Goal: Information Seeking & Learning: Check status

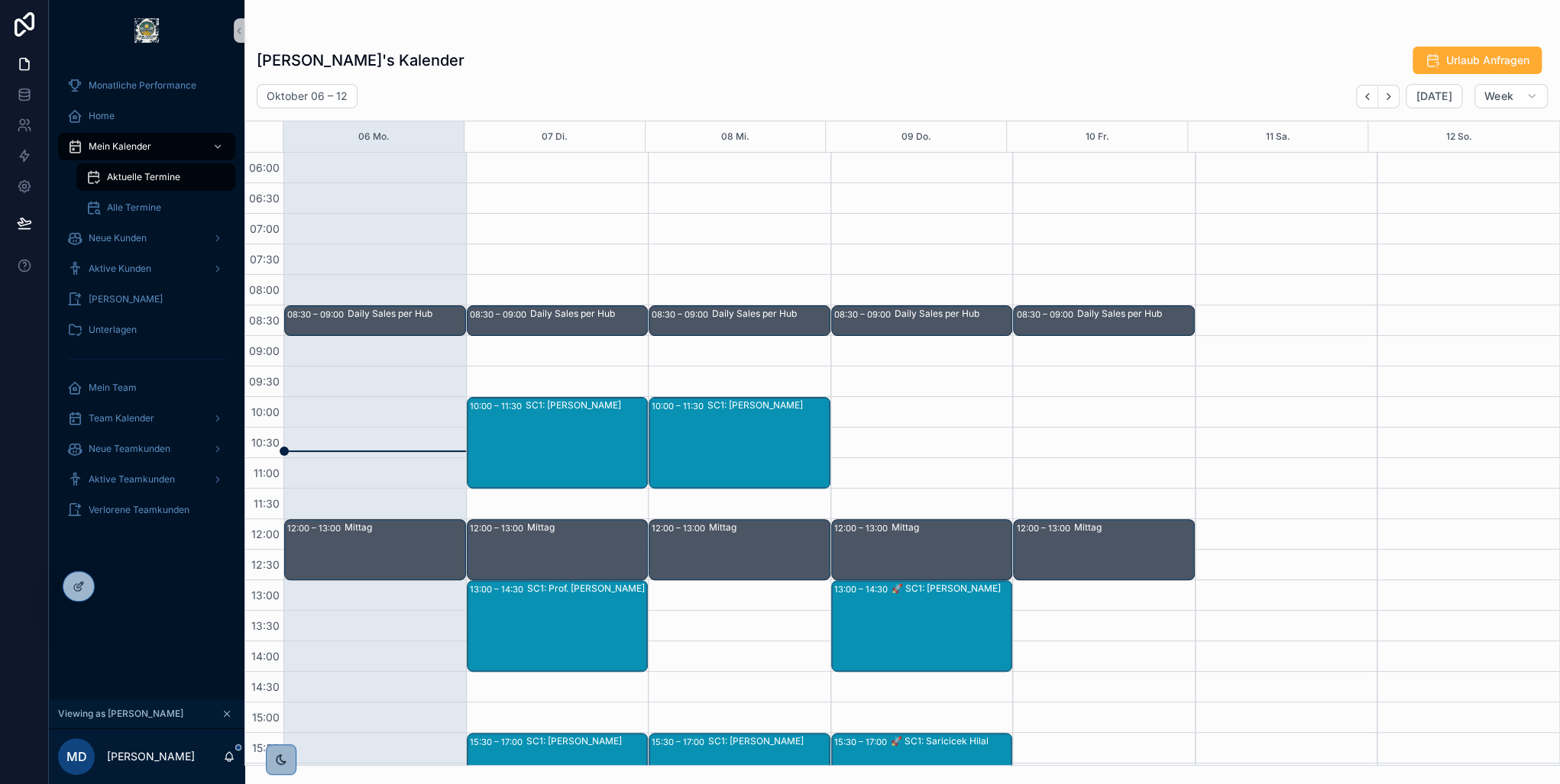
scroll to position [138, 0]
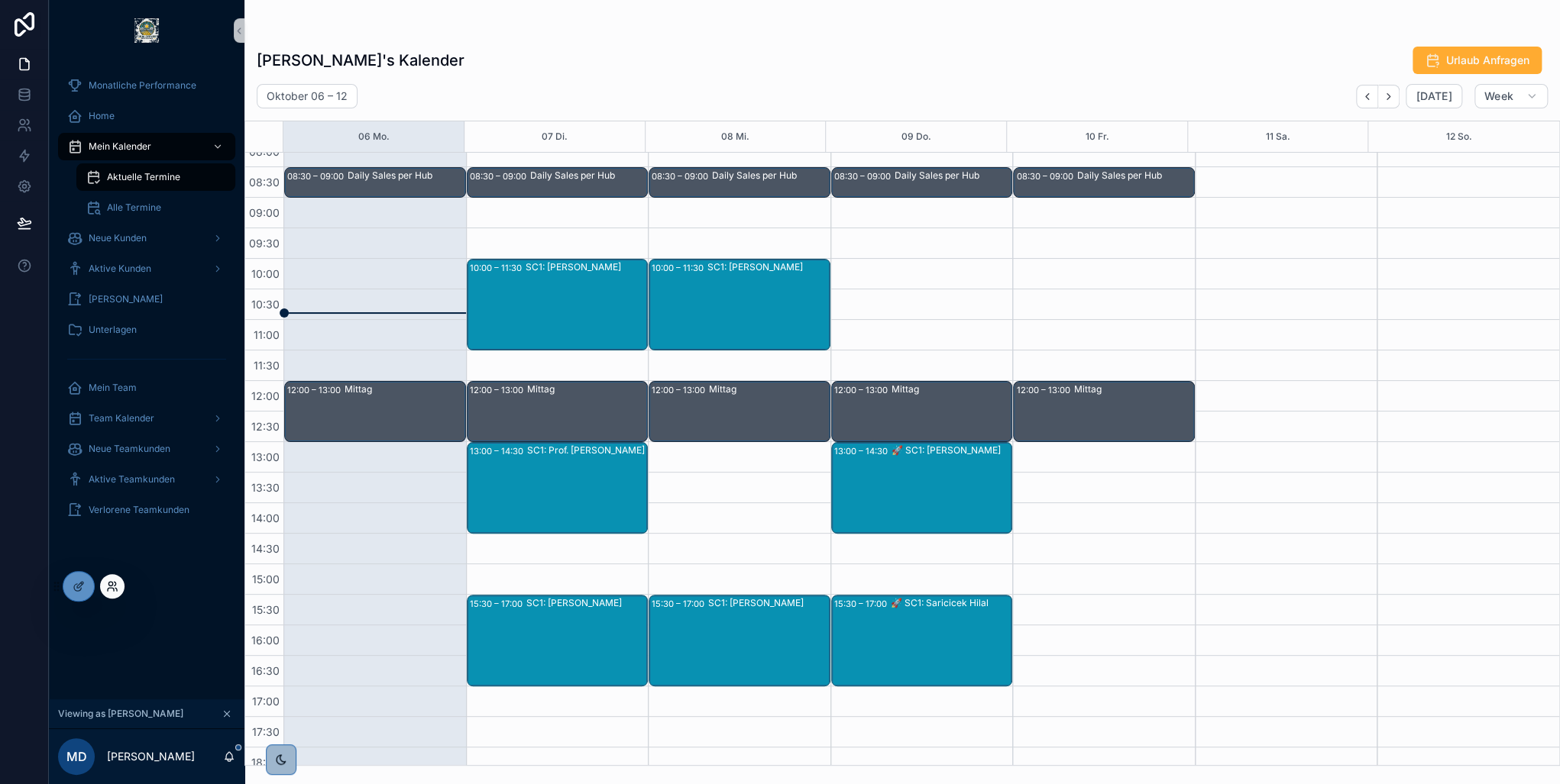
click at [113, 587] on icon at bounding box center [113, 587] width 12 height 12
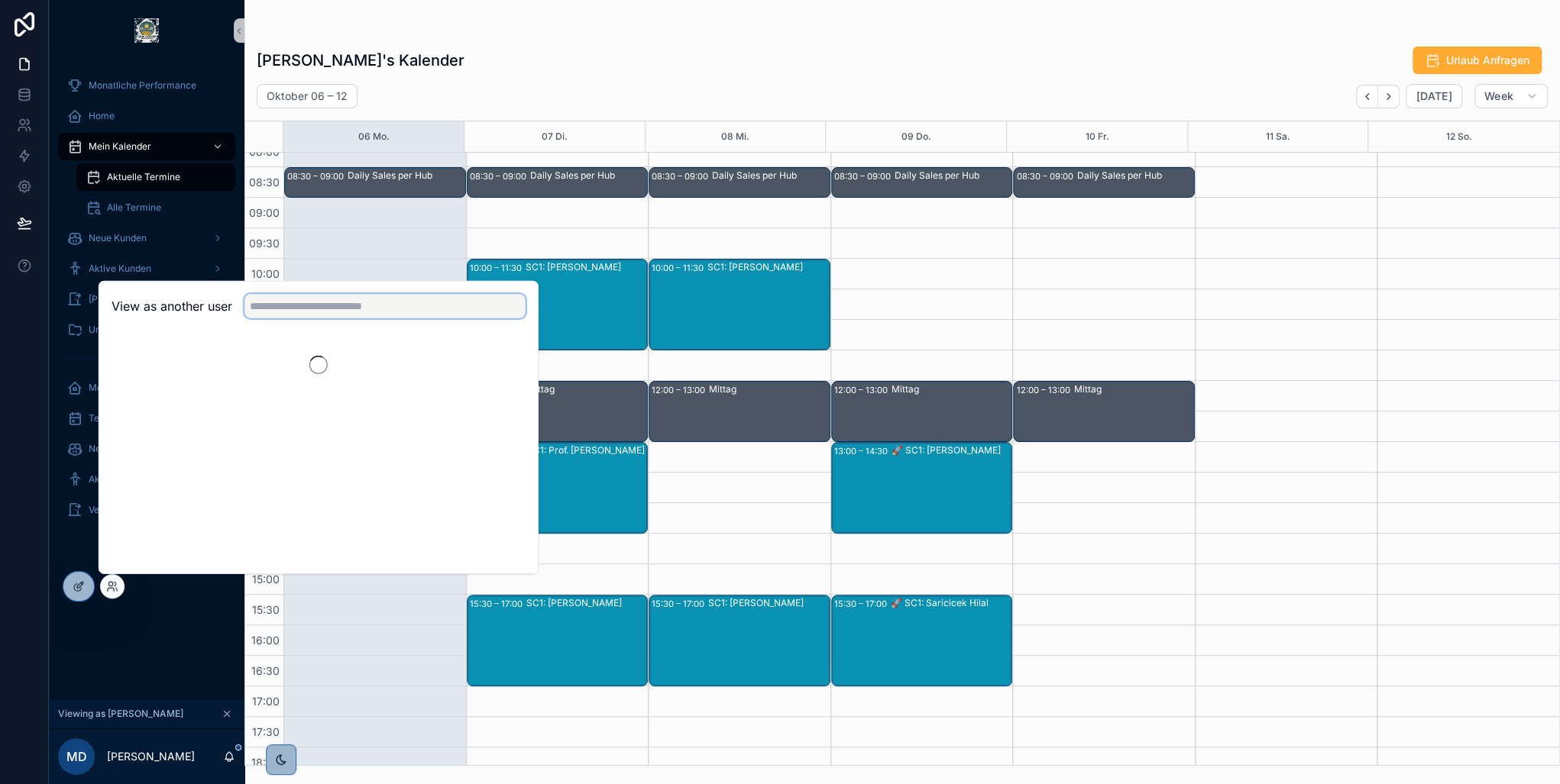
click at [342, 299] on input "text" at bounding box center [386, 305] width 281 height 24
type input "******"
click at [496, 357] on button "Select" at bounding box center [505, 361] width 40 height 23
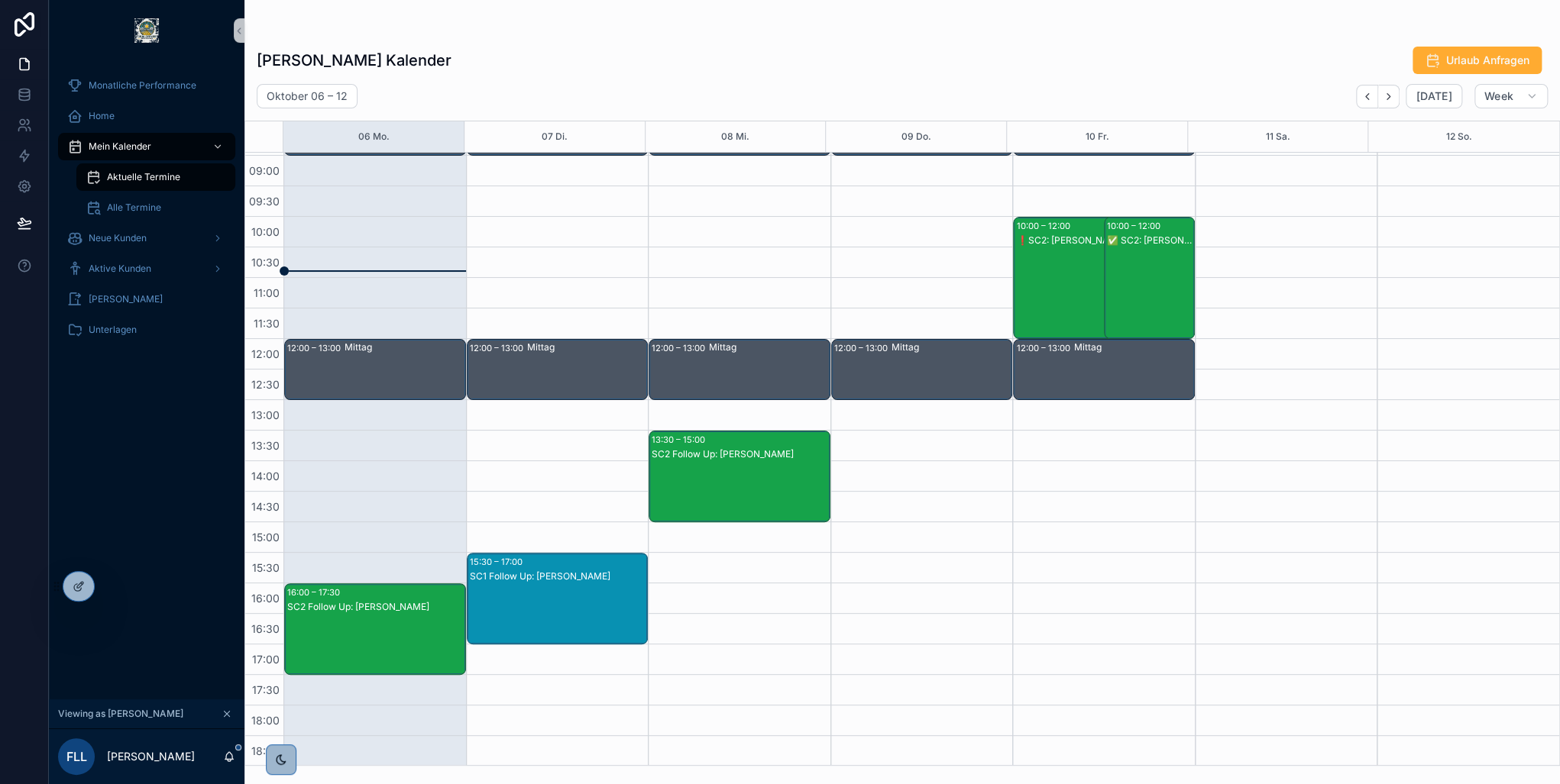
scroll to position [119, 0]
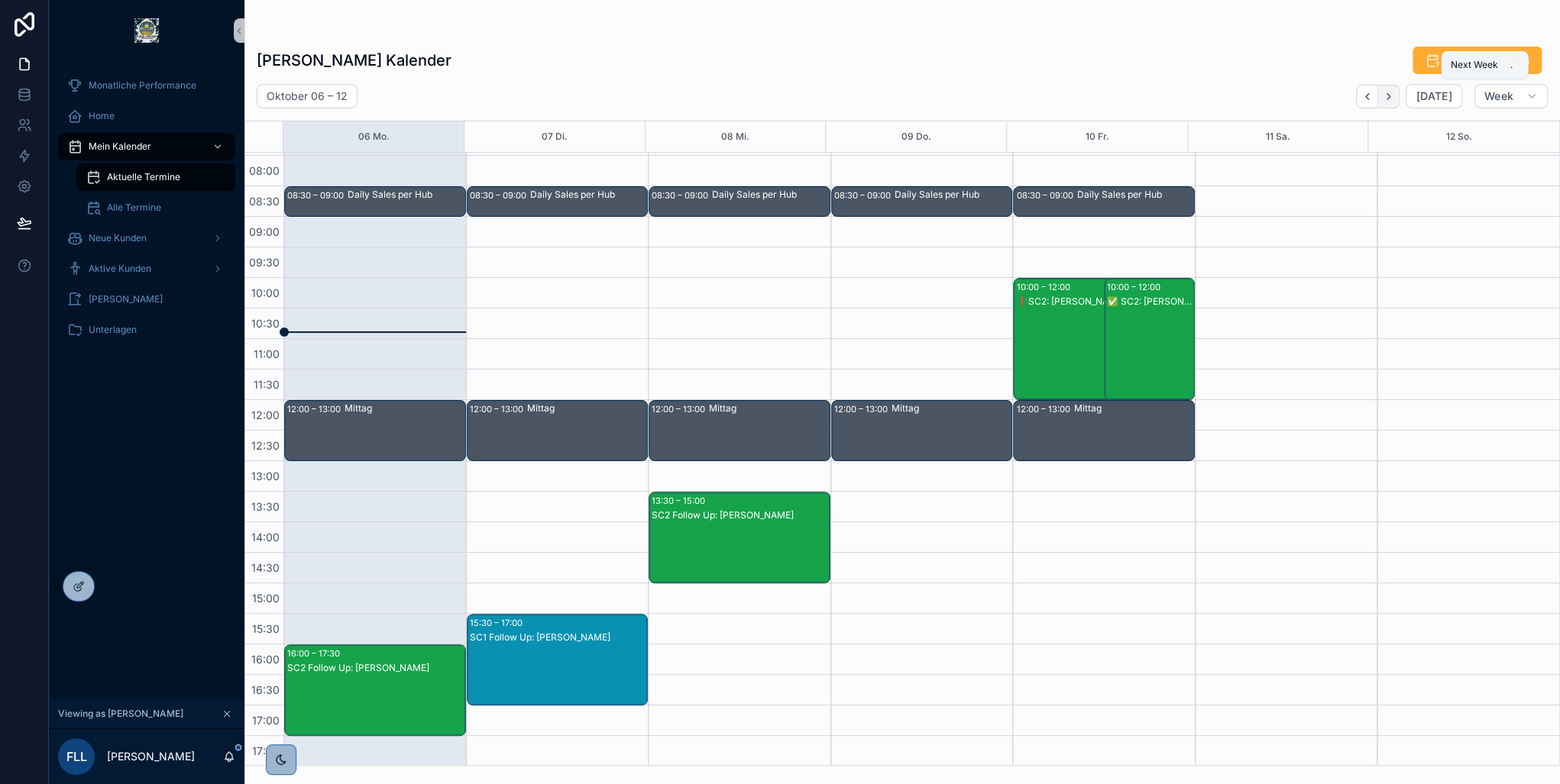
click at [1394, 92] on icon "Next" at bounding box center [1388, 96] width 12 height 12
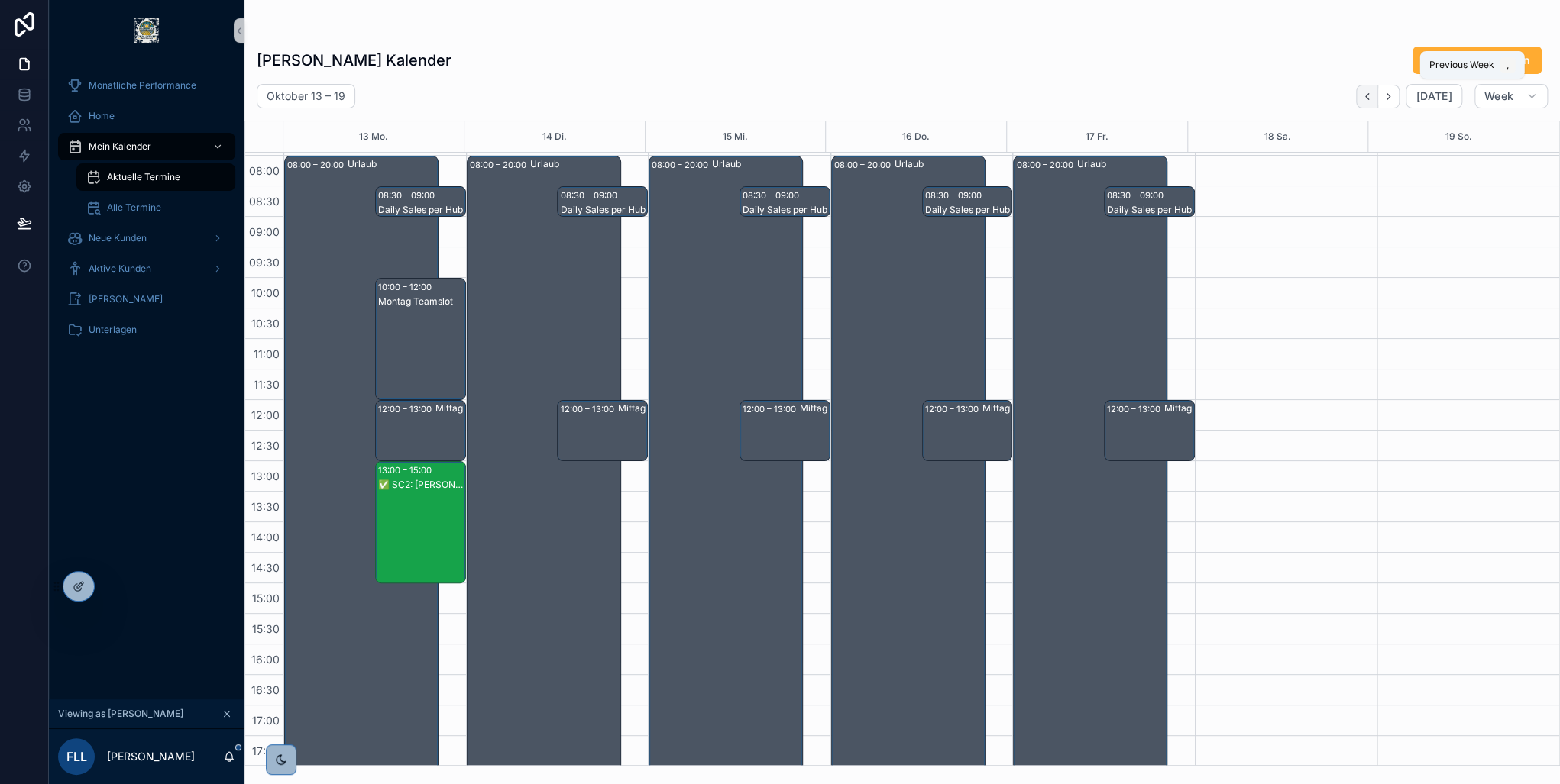
click at [1366, 95] on icon "Back" at bounding box center [1366, 96] width 12 height 12
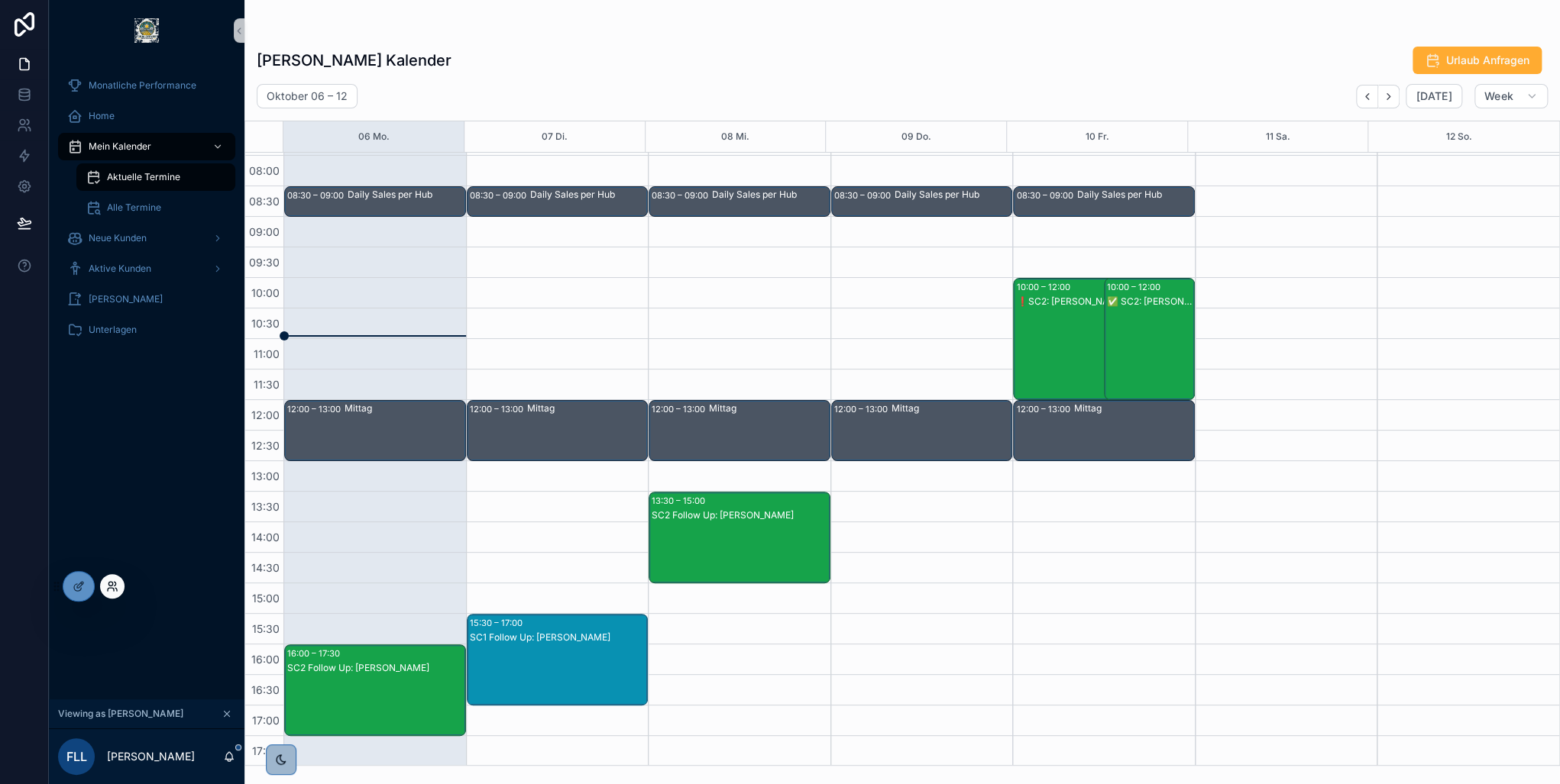
click at [116, 587] on icon at bounding box center [113, 587] width 12 height 12
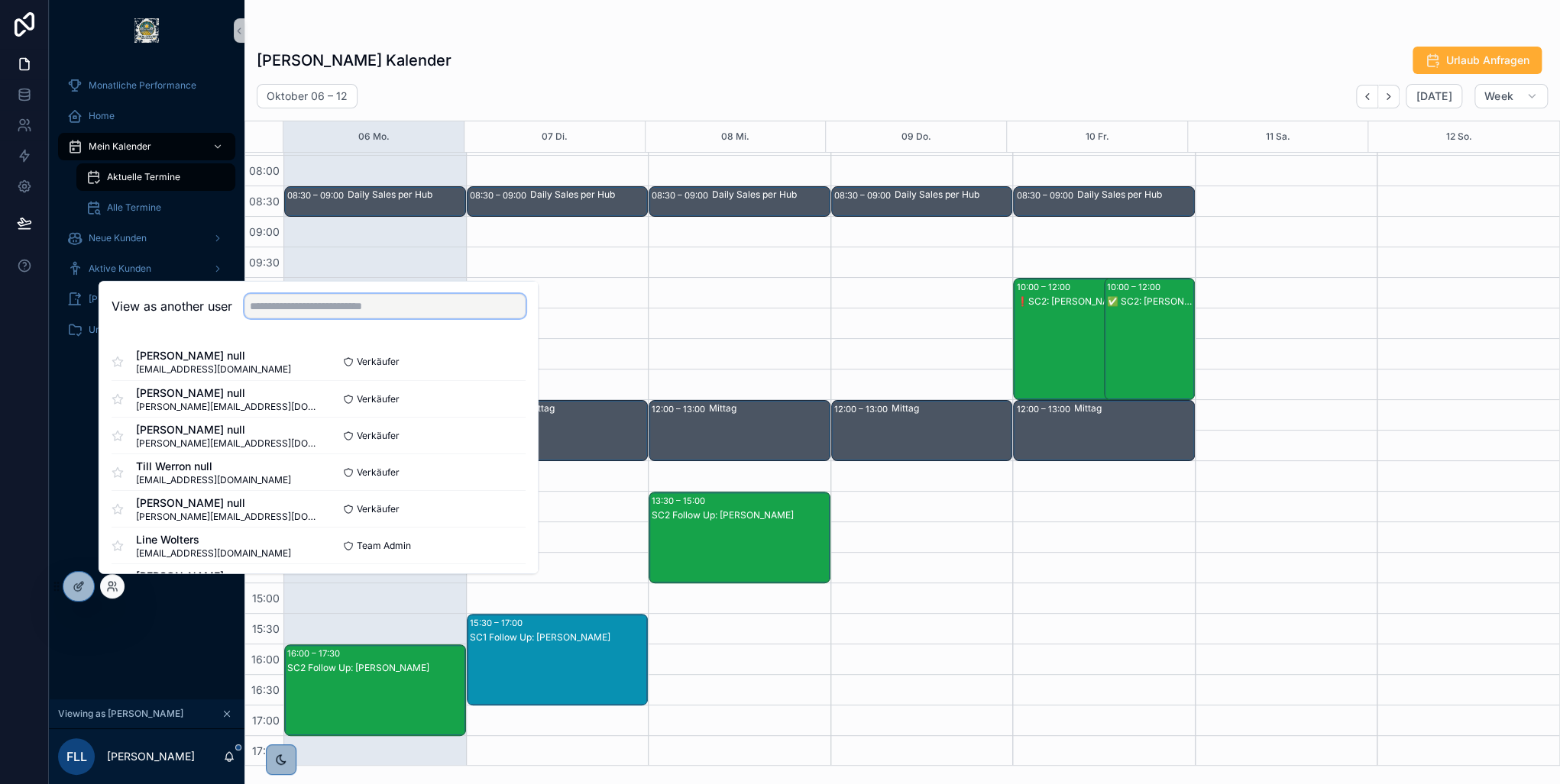
click at [327, 308] on input "text" at bounding box center [386, 305] width 281 height 24
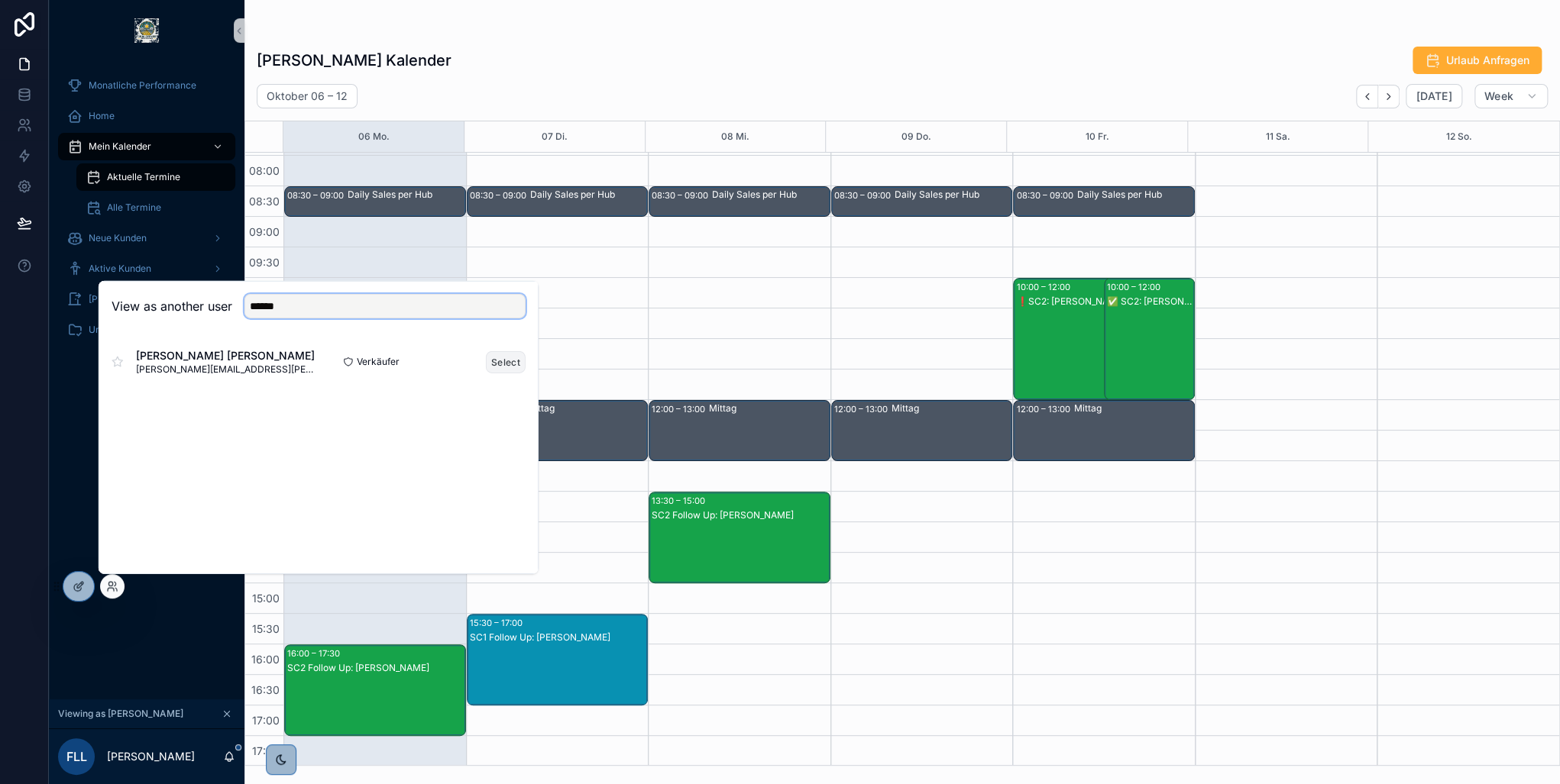
type input "******"
click at [492, 357] on button "Select" at bounding box center [505, 361] width 40 height 23
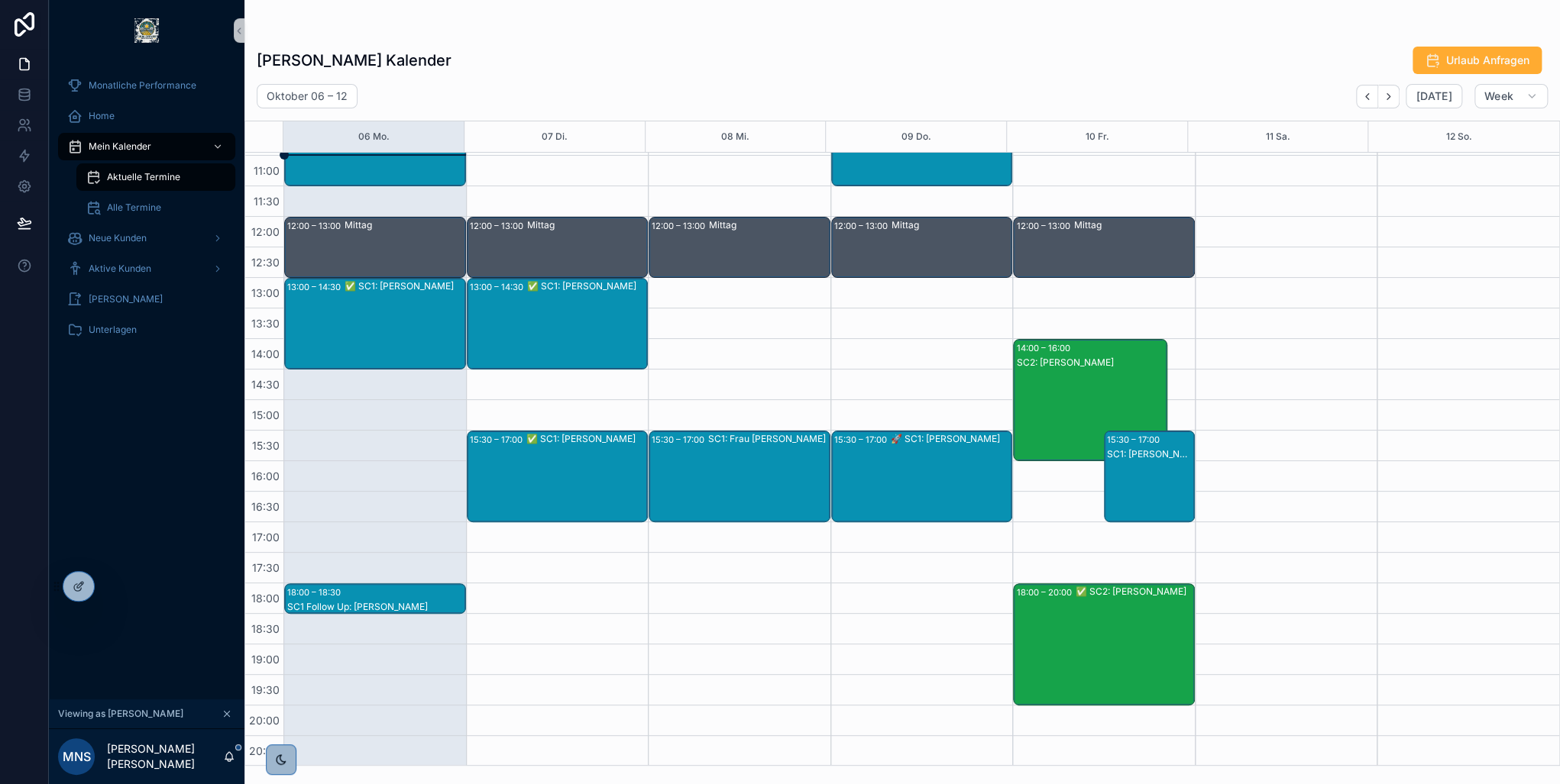
scroll to position [242, 0]
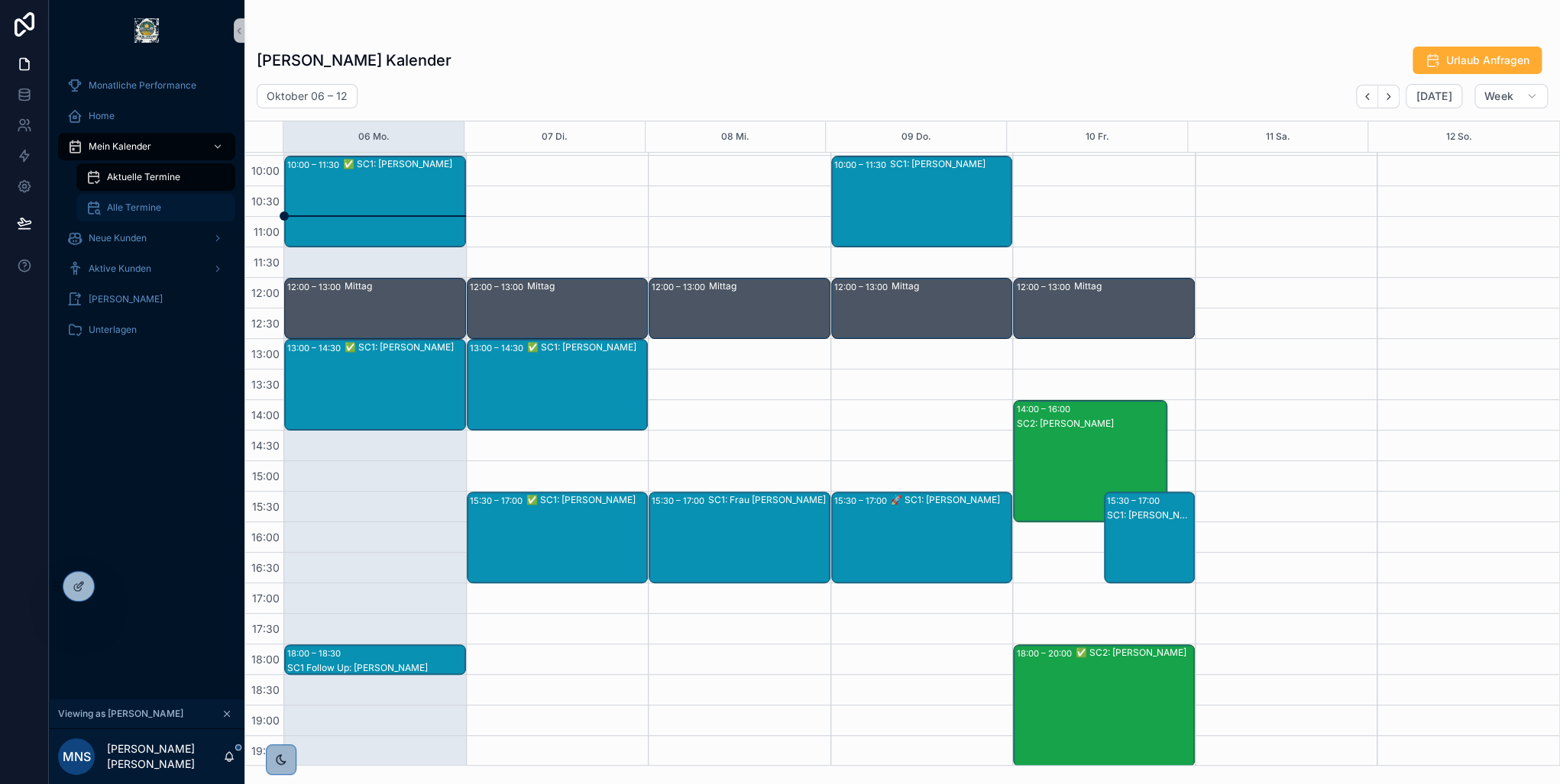
click at [156, 208] on span "Alle Termine" at bounding box center [134, 207] width 54 height 12
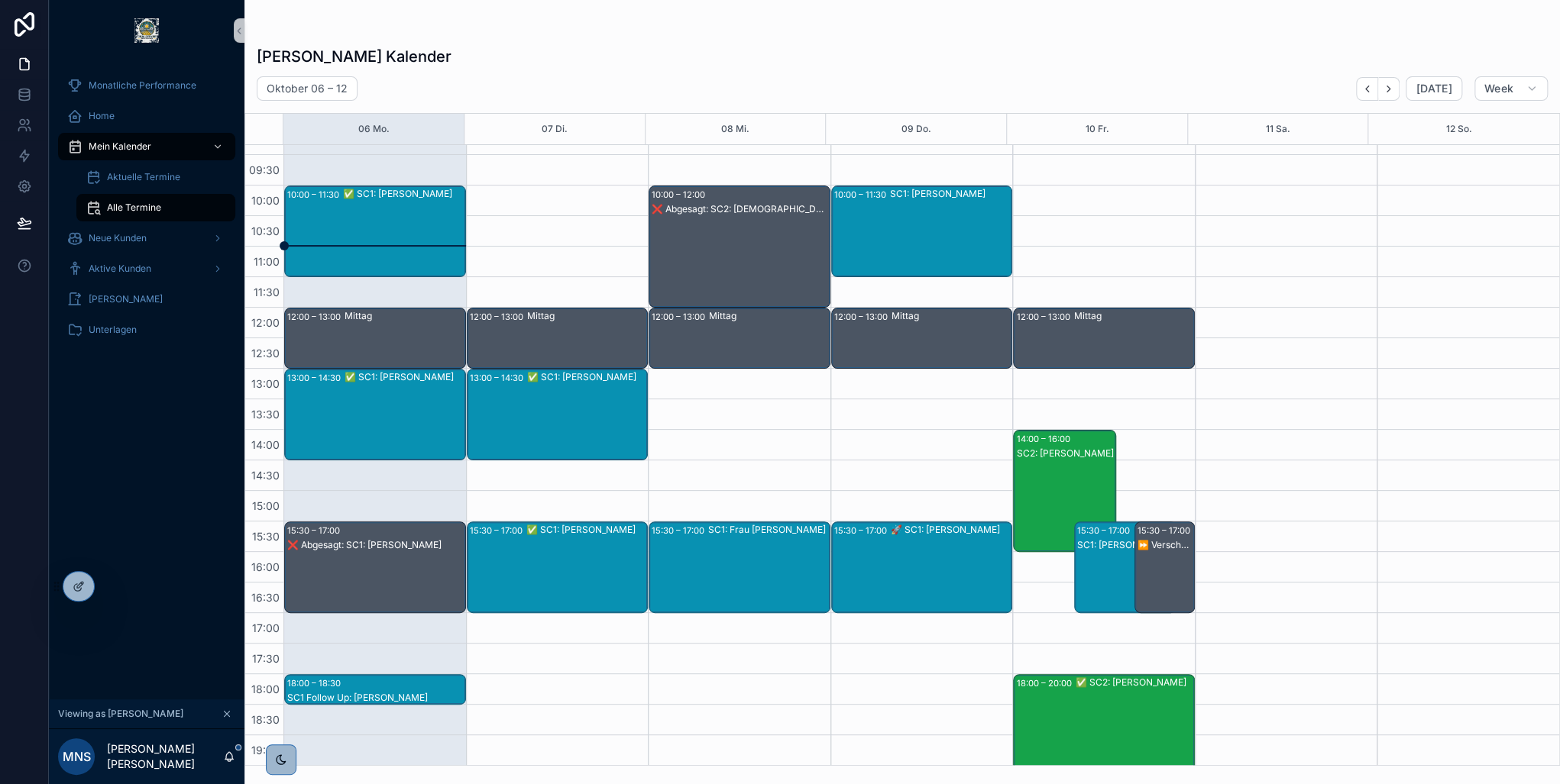
scroll to position [173, 0]
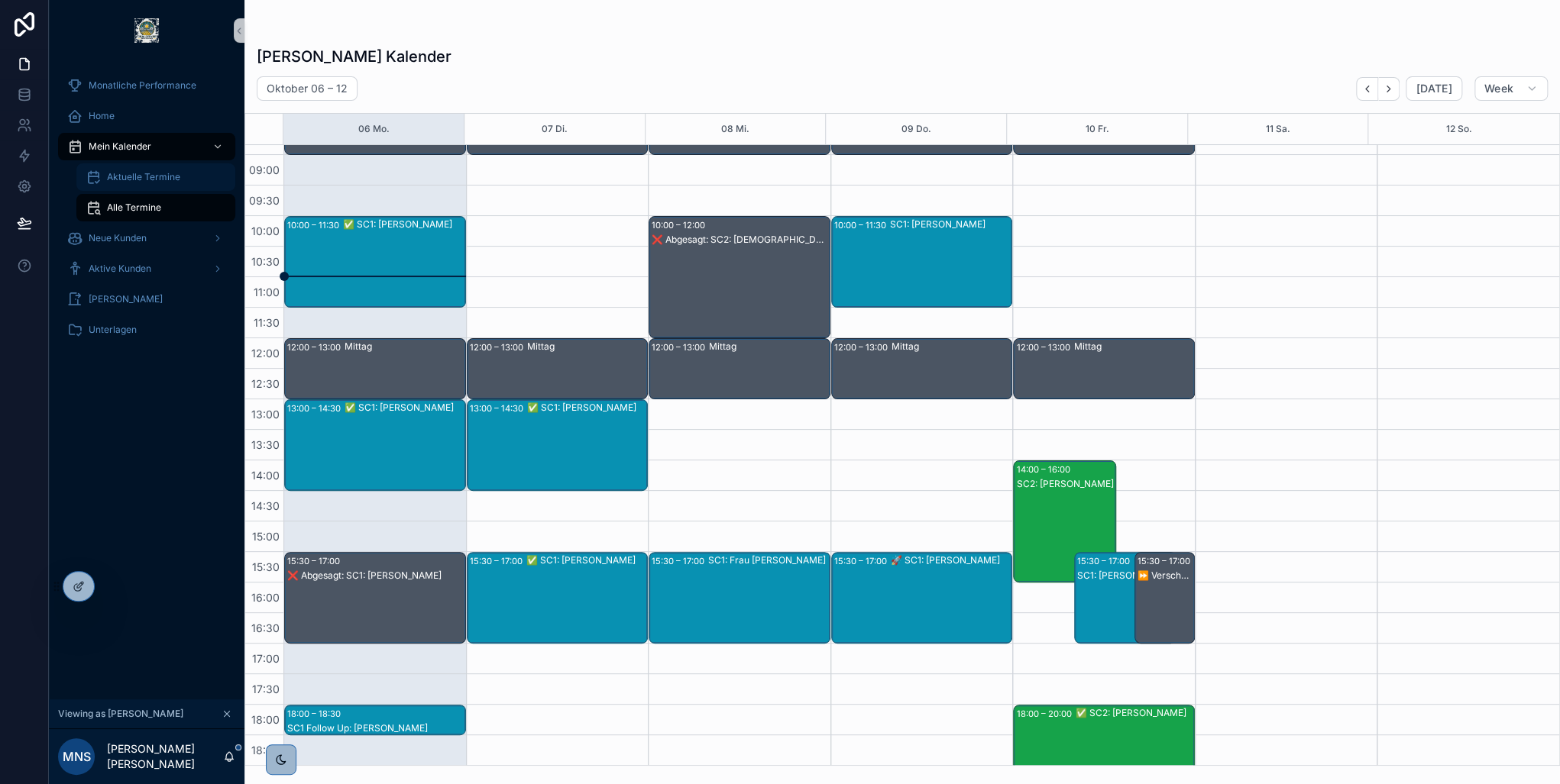
click at [142, 176] on span "Aktuelle Termine" at bounding box center [144, 177] width 73 height 12
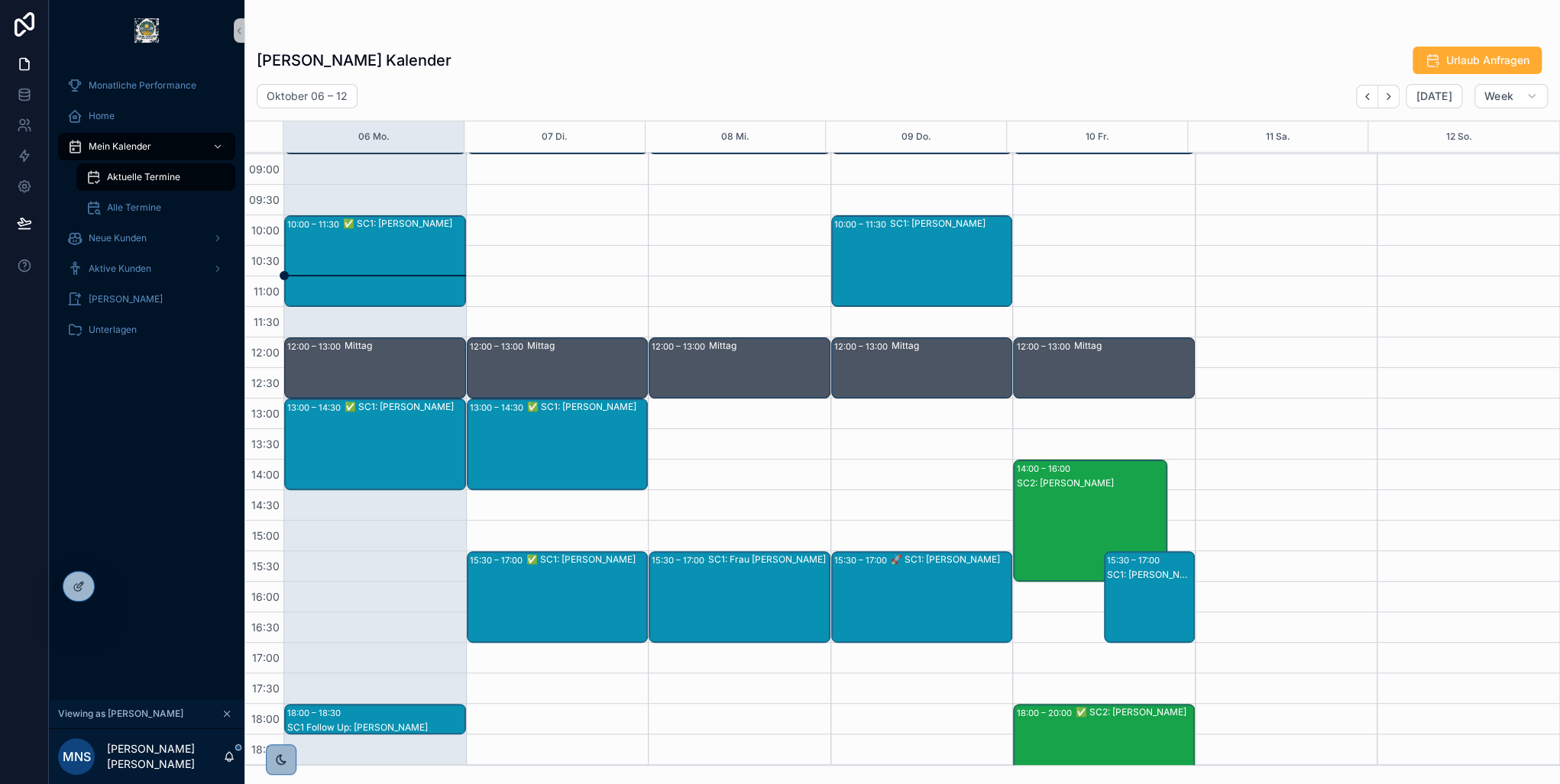
scroll to position [180, 0]
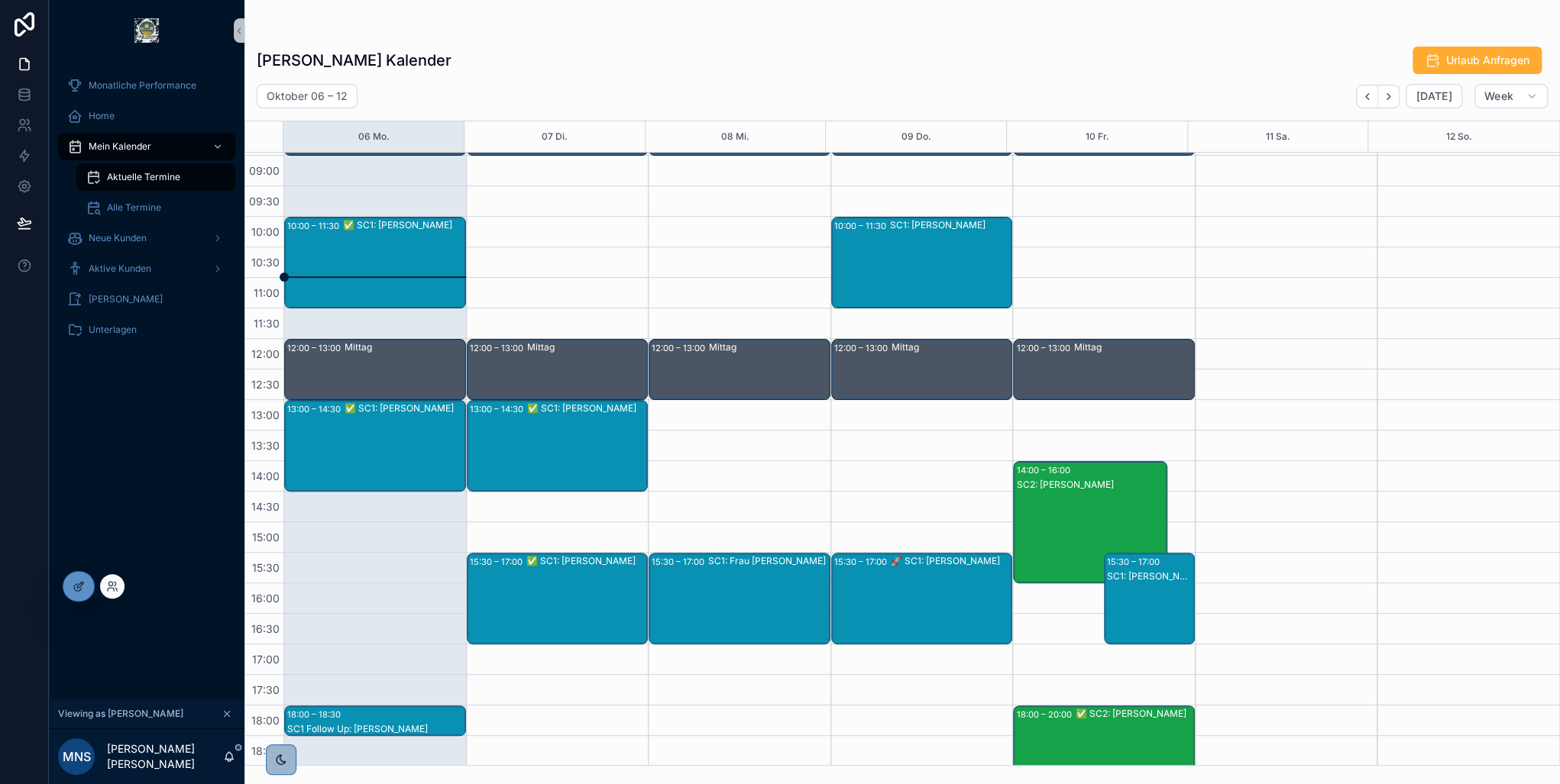
click at [118, 584] on div at bounding box center [112, 586] width 24 height 24
click at [112, 587] on icon at bounding box center [113, 587] width 12 height 12
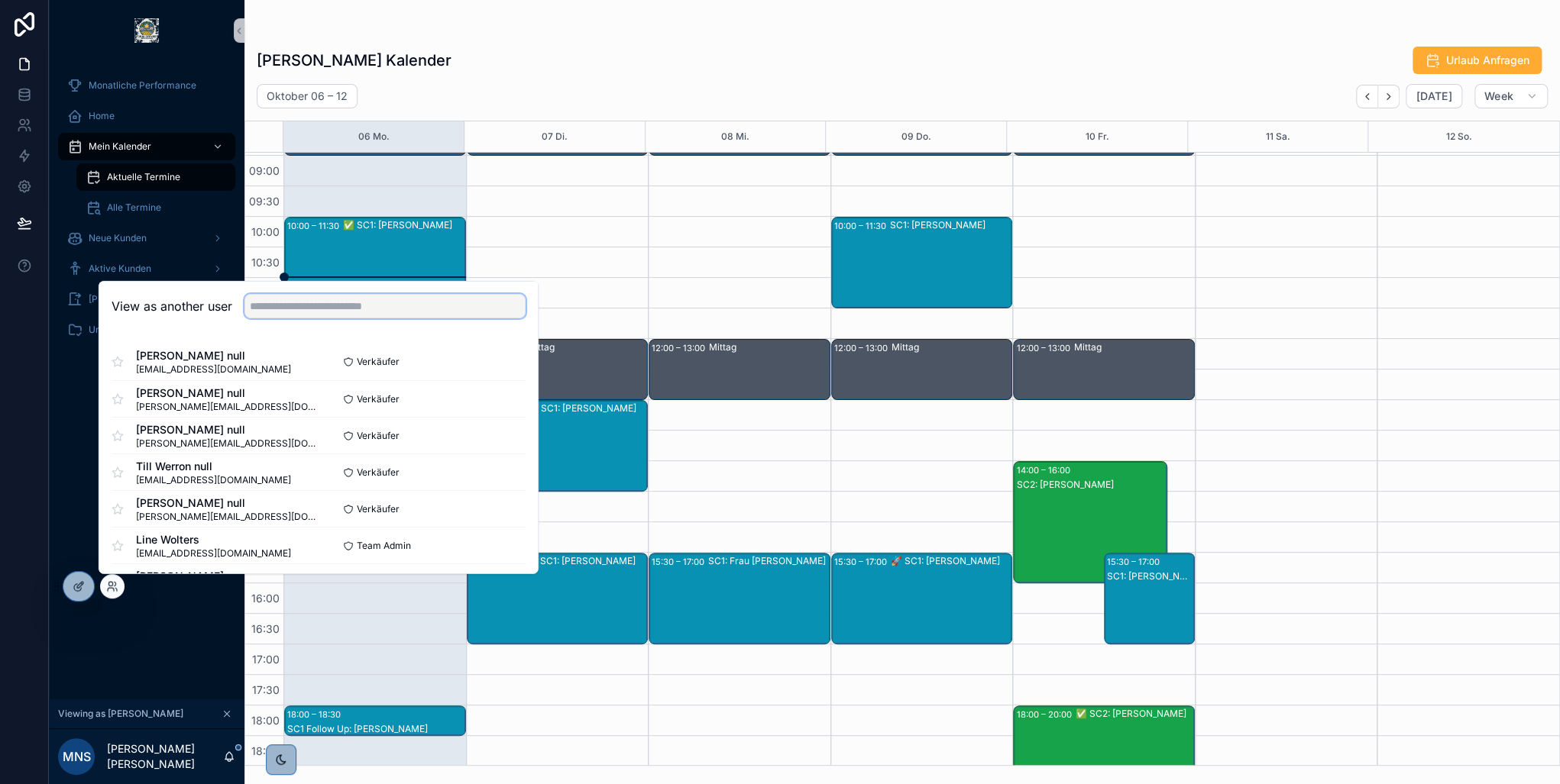
click at [298, 298] on input "text" at bounding box center [386, 305] width 281 height 24
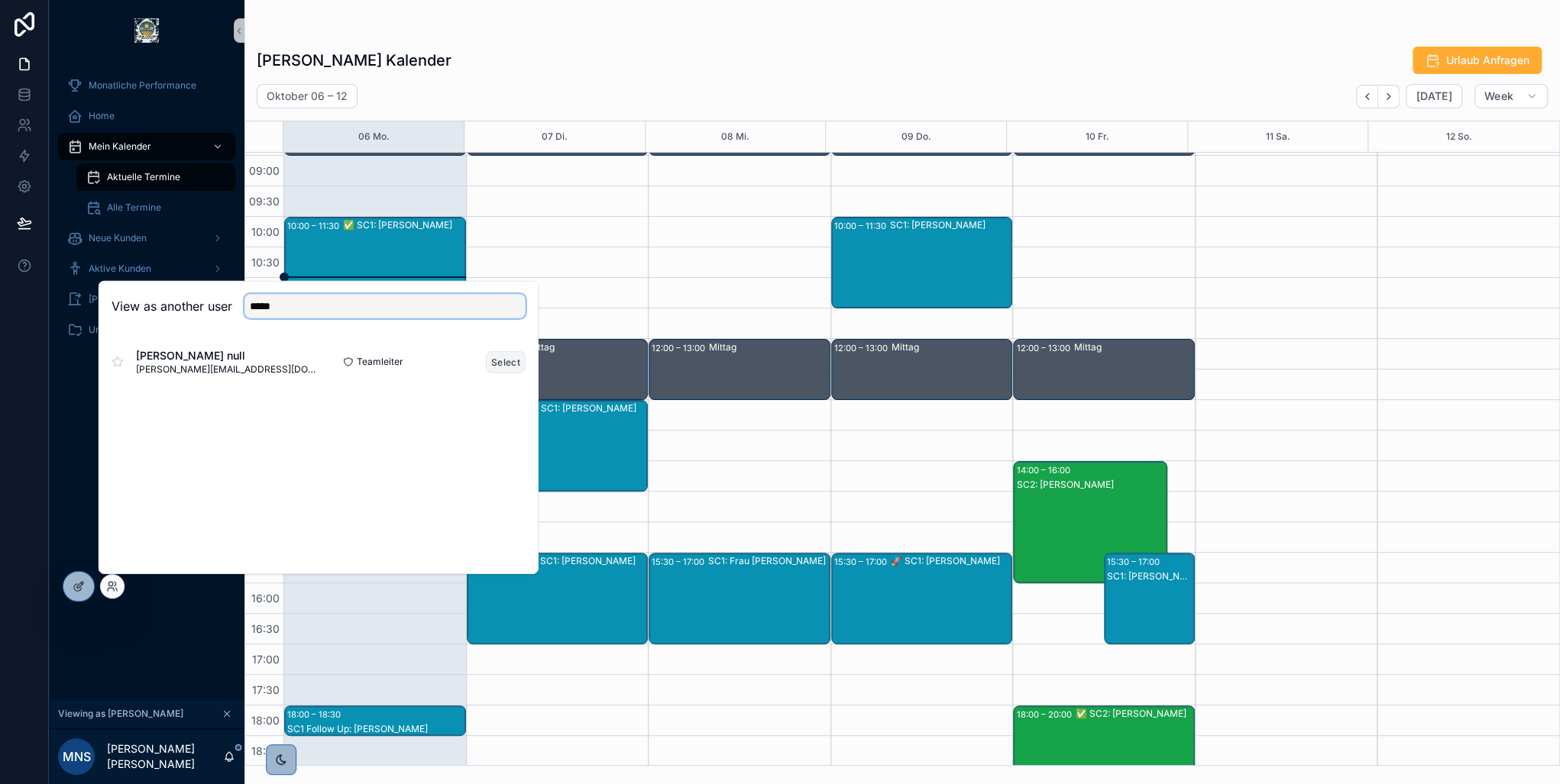
type input "*****"
click at [500, 358] on button "Select" at bounding box center [505, 361] width 40 height 23
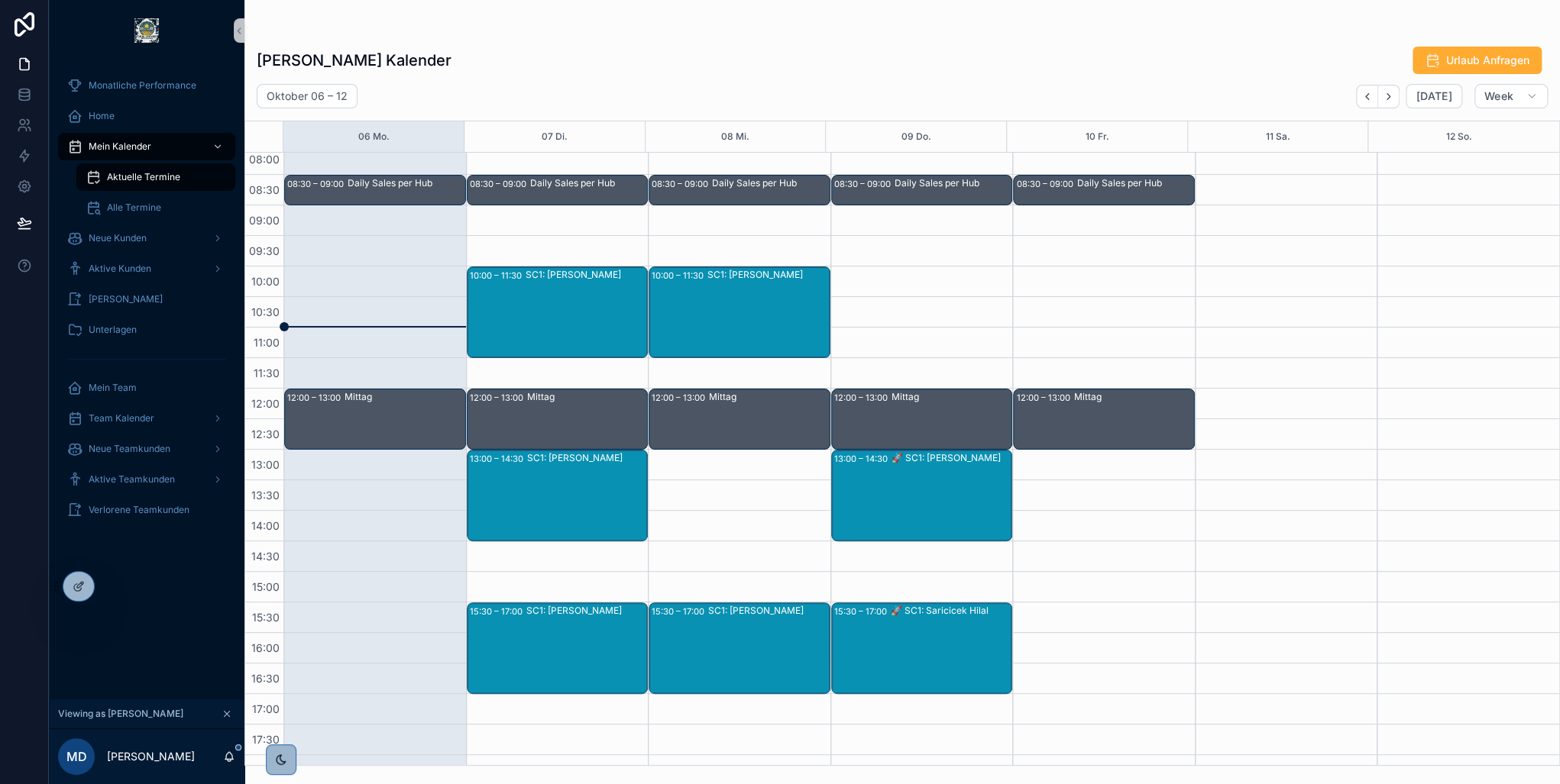
scroll to position [119, 0]
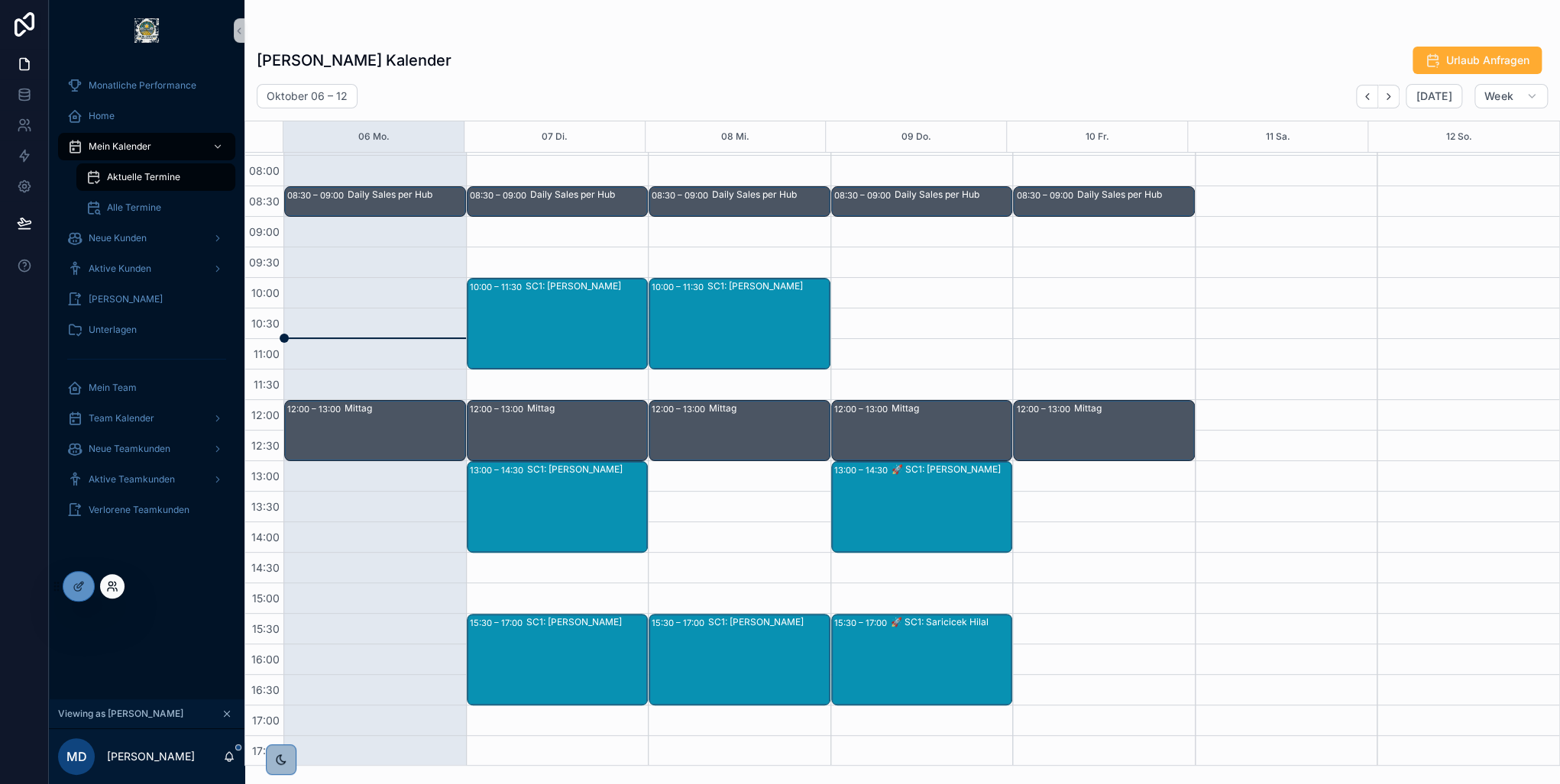
click at [116, 585] on icon at bounding box center [113, 587] width 12 height 12
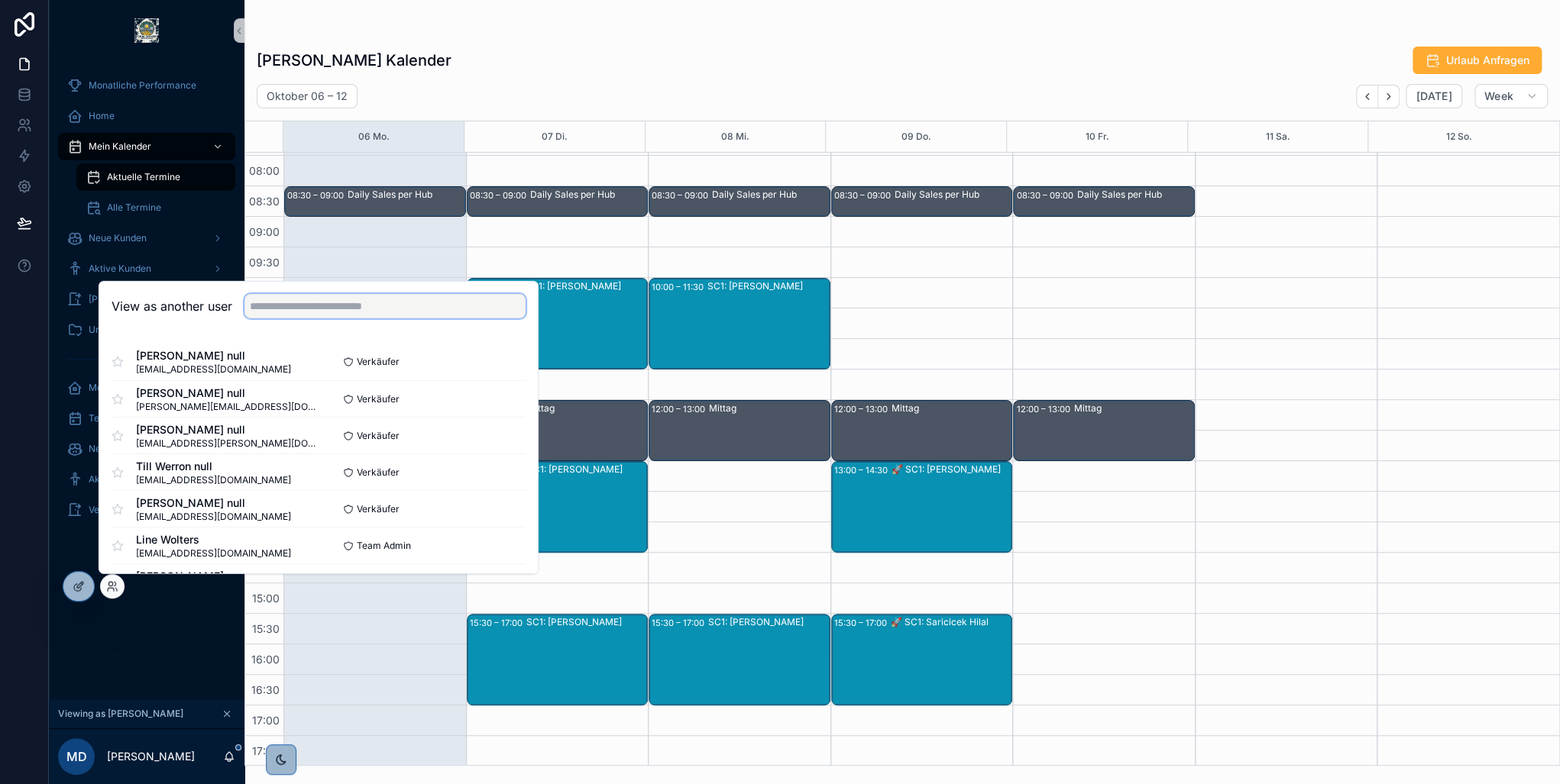
click at [344, 311] on input "text" at bounding box center [386, 305] width 281 height 24
click at [853, 54] on div "Mustafa Deligöz's Kalender Urlaub Anfragen" at bounding box center [902, 60] width 1291 height 29
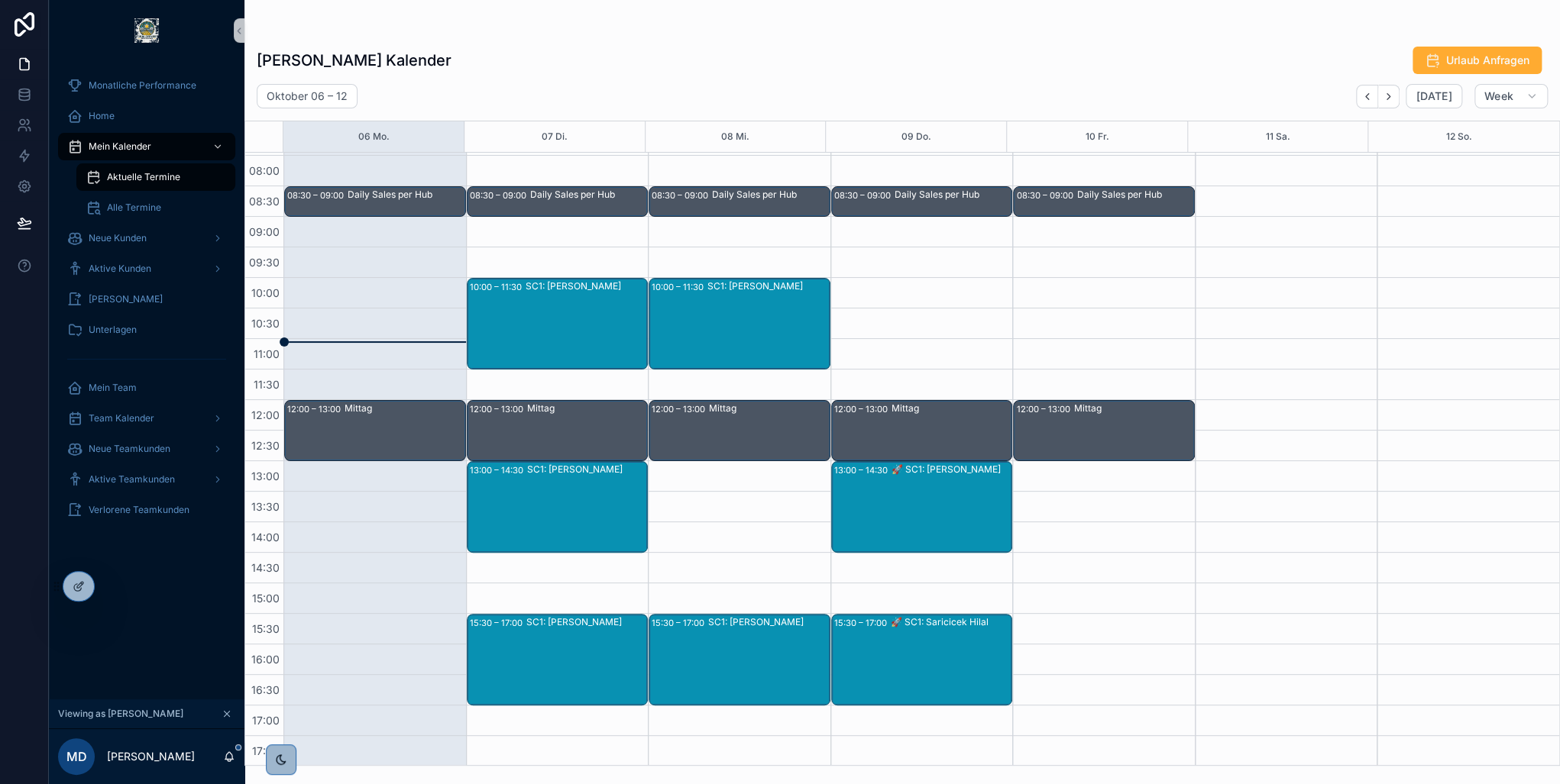
drag, startPoint x: 256, startPoint y: 58, endPoint x: 545, endPoint y: 56, distance: 289.0
click at [545, 56] on div "Mustafa Deligöz's Kalender Urlaub Anfragen" at bounding box center [902, 60] width 1315 height 29
click at [797, 67] on div "Mustafa Deligöz's Kalender Urlaub Anfragen" at bounding box center [902, 60] width 1291 height 29
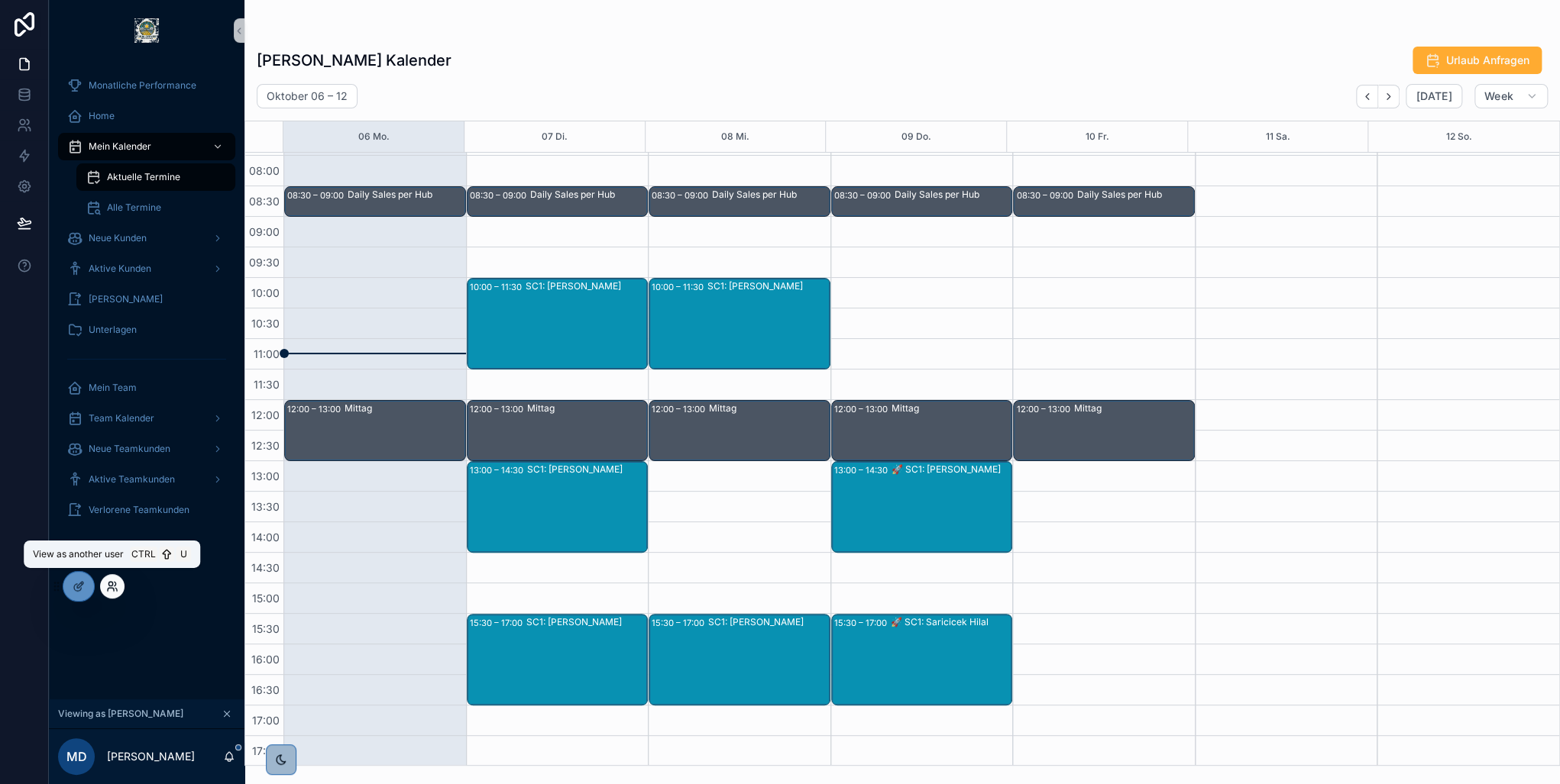
click at [112, 586] on icon at bounding box center [113, 587] width 12 height 12
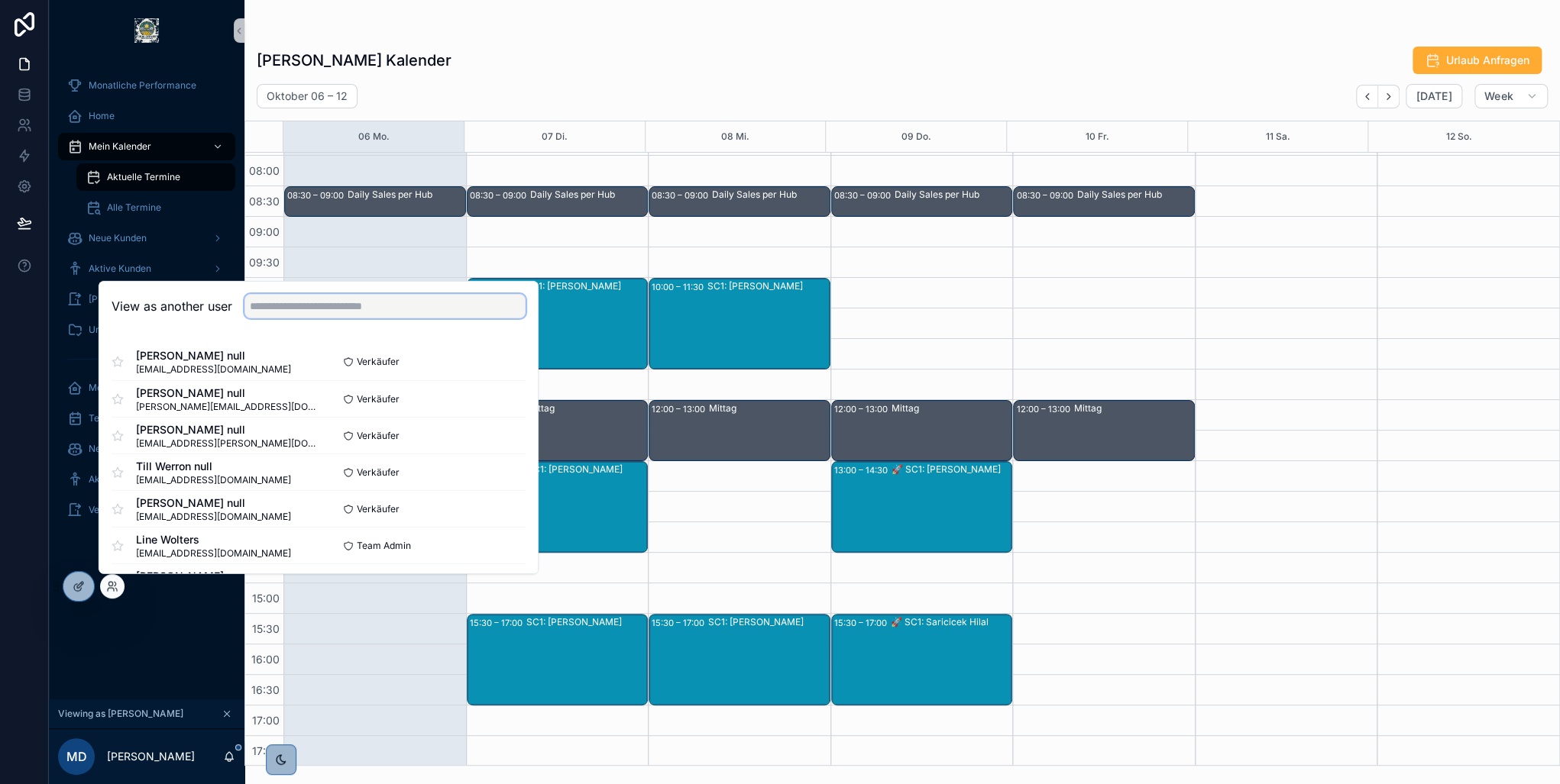
click at [354, 297] on input "text" at bounding box center [386, 305] width 281 height 24
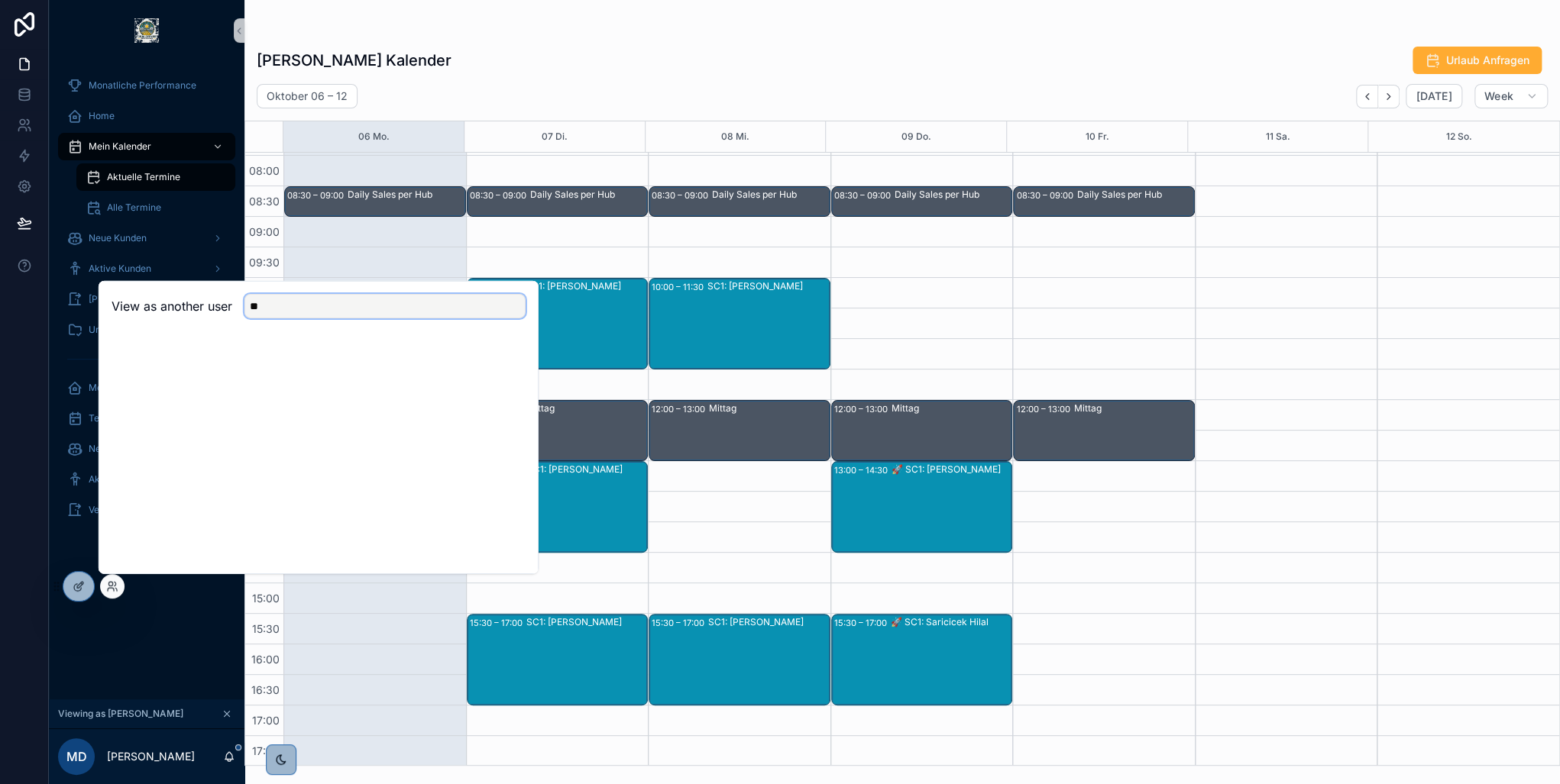
type input "*"
type input "******"
click at [504, 364] on button "Select" at bounding box center [505, 361] width 40 height 23
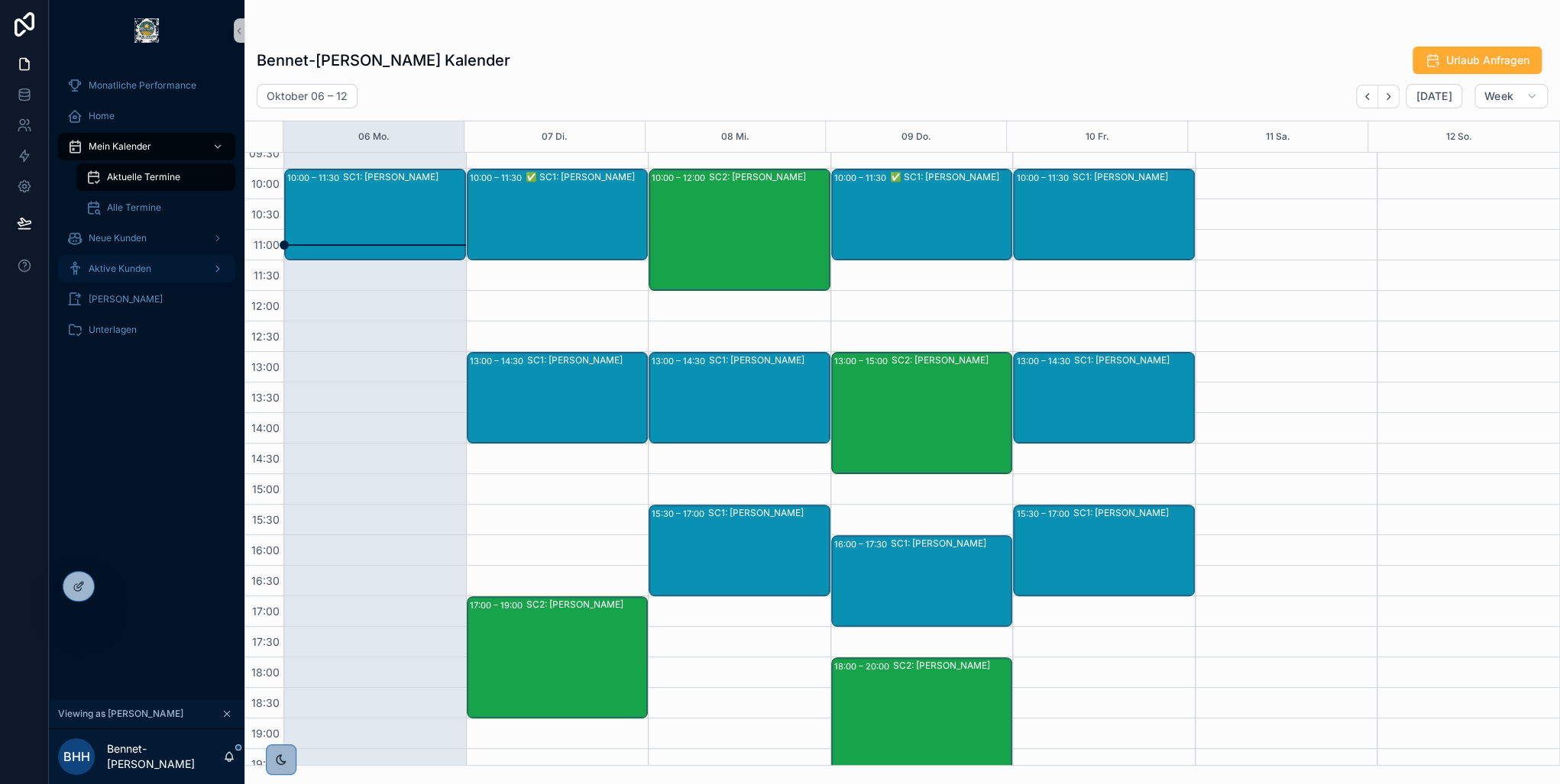
scroll to position [242, 0]
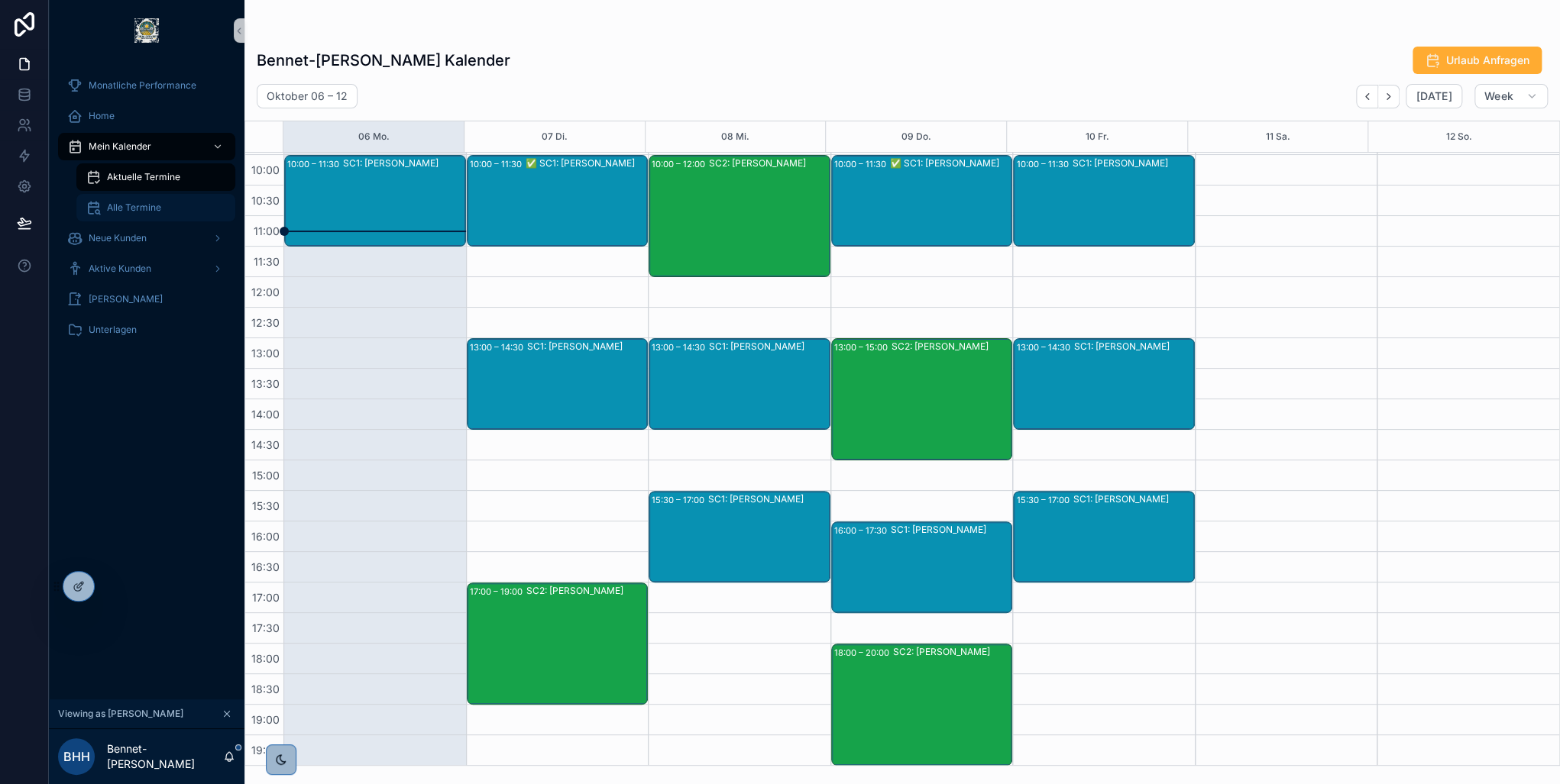
click at [131, 211] on span "Alle Termine" at bounding box center [134, 207] width 54 height 12
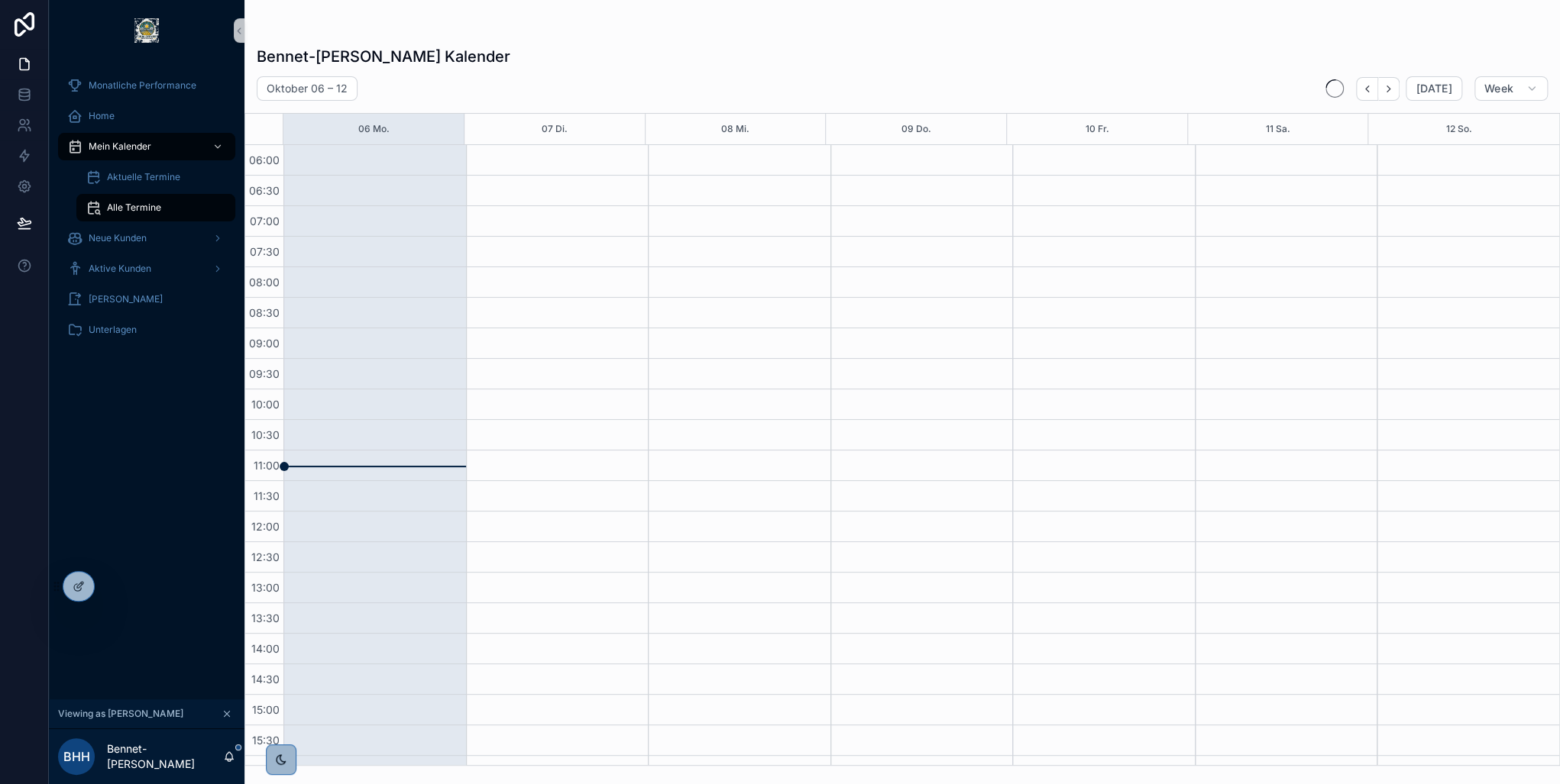
scroll to position [357, 0]
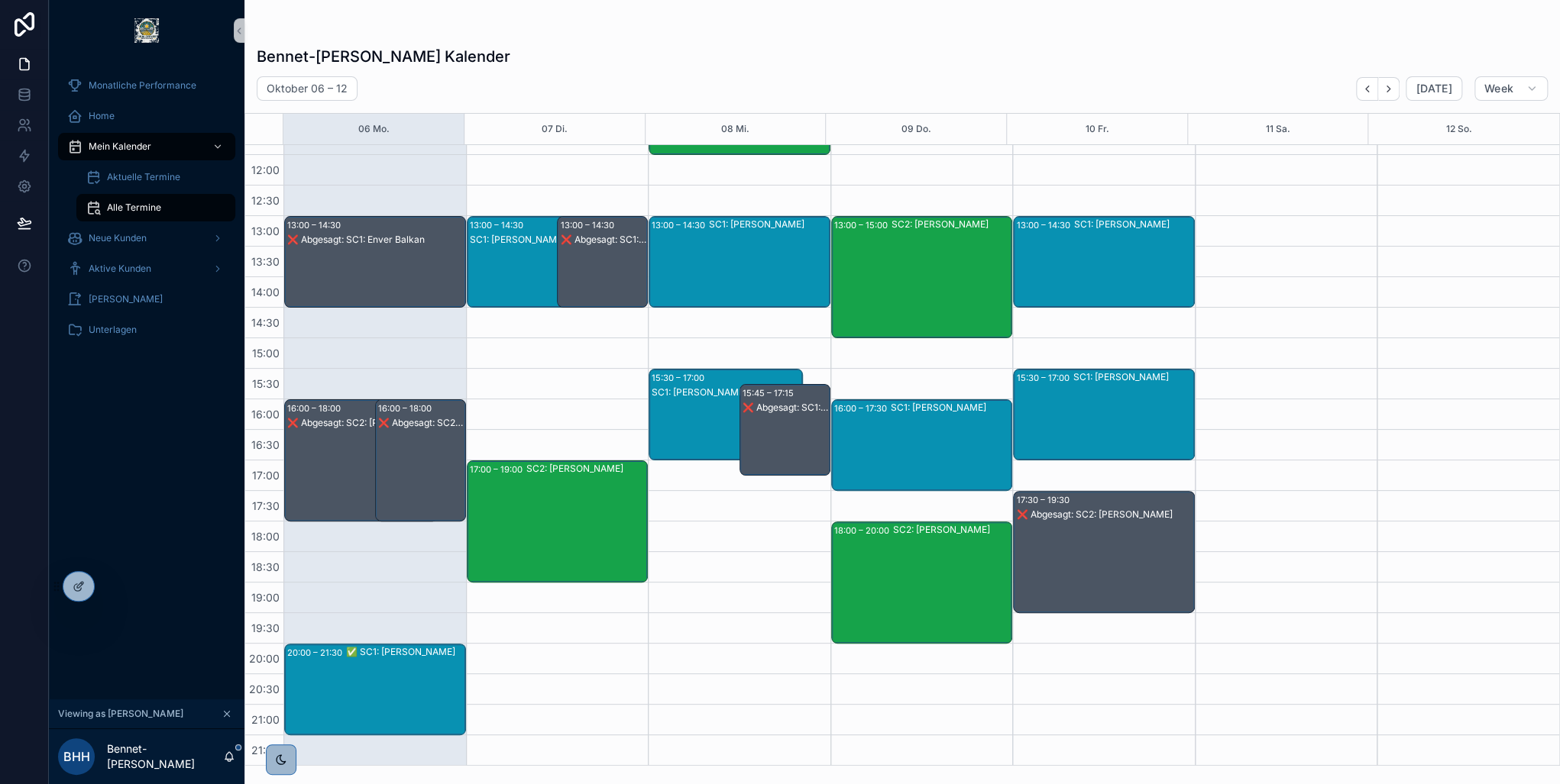
click at [333, 424] on div "❌ Abgesagt: SC2: [PERSON_NAME]" at bounding box center [362, 423] width 150 height 12
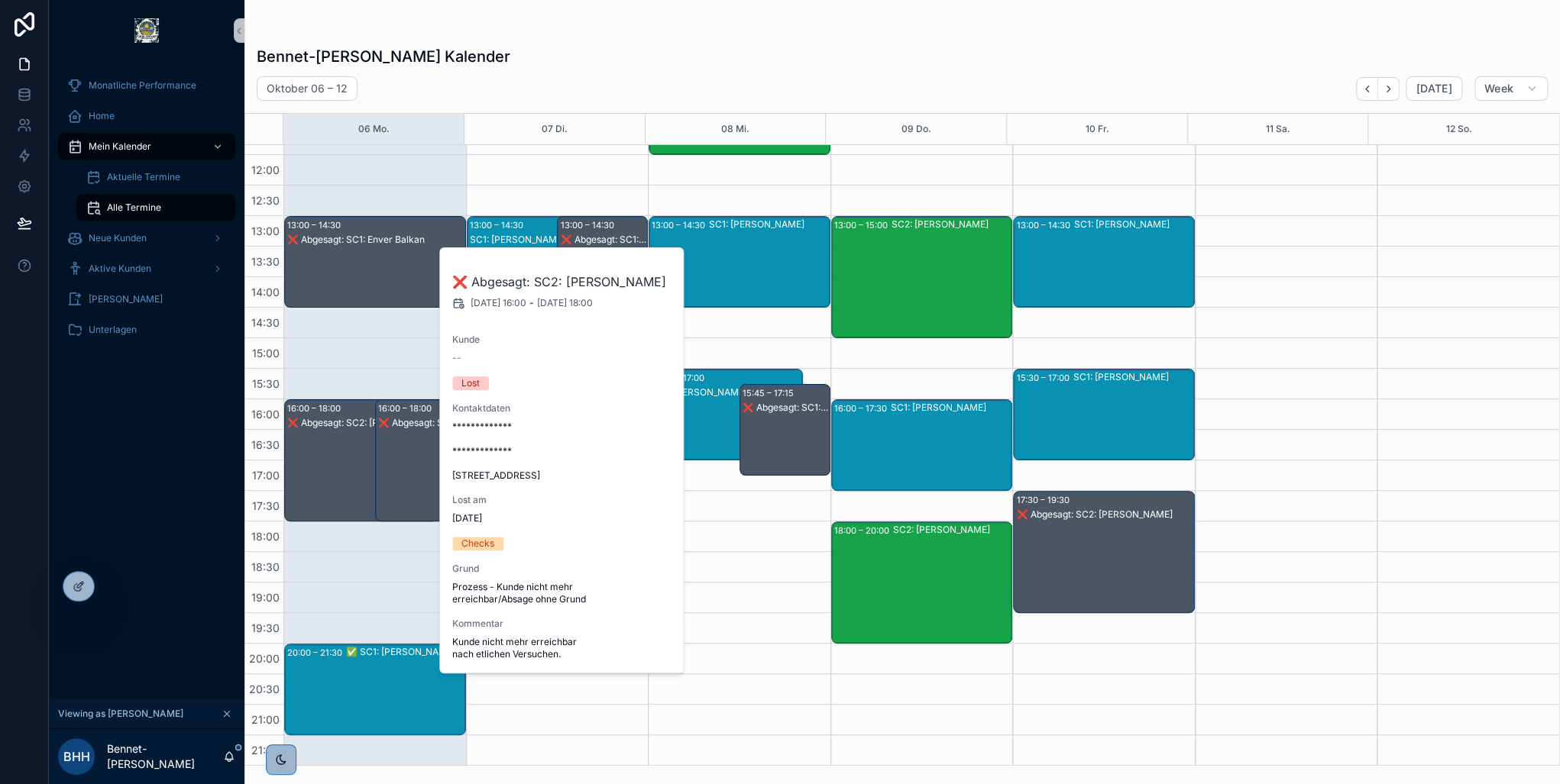
click at [407, 427] on div "❌ Abgesagt: SC2: [PERSON_NAME]" at bounding box center [421, 423] width 86 height 12
